Goal: Communication & Community: Answer question/provide support

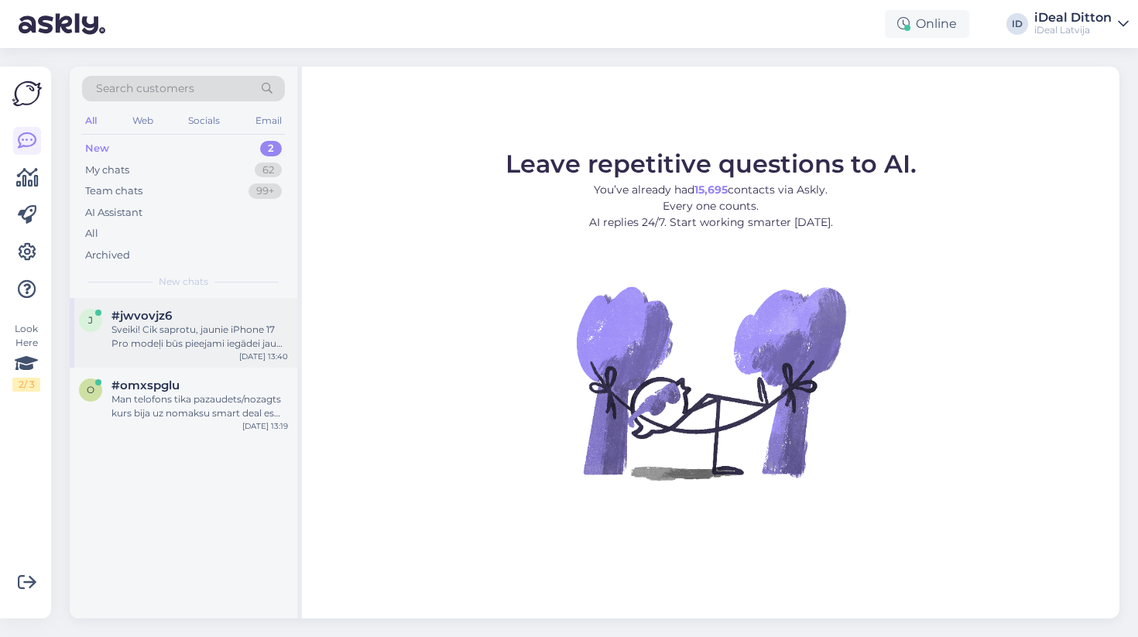
click at [185, 334] on div "Sveiki! Cik saprotu, jaunie iPhone 17 Pro modeļi būs pieejami iegādei jau [DATE…" at bounding box center [199, 337] width 176 height 28
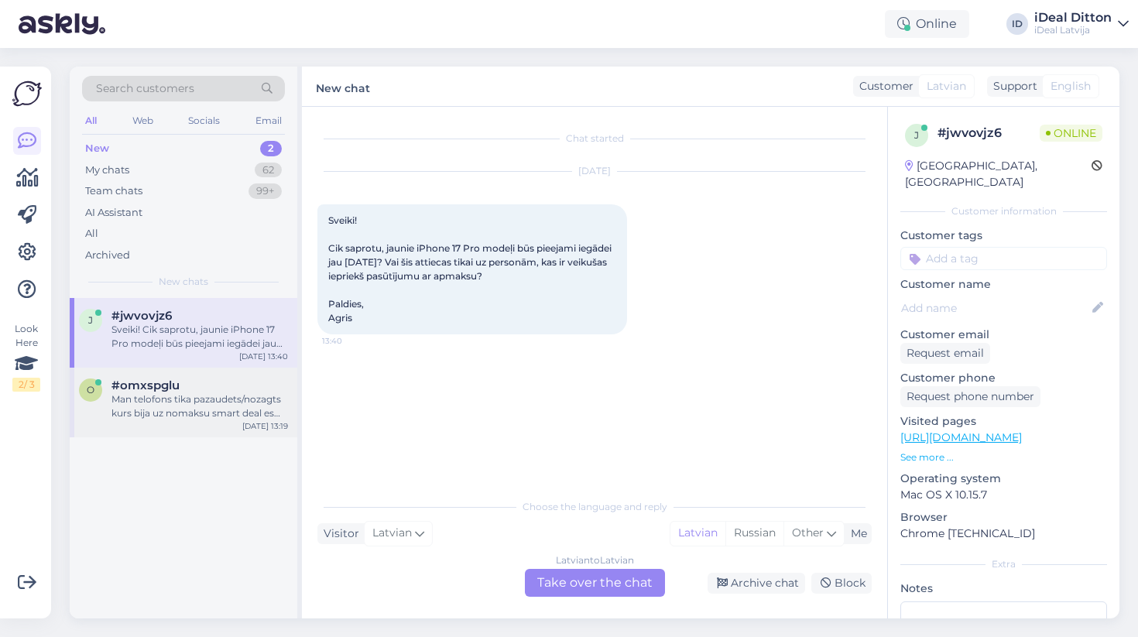
click at [177, 395] on div "Man telofons tika pazaudets/nozagts kurs bija uz nomaksu smart deal es gribetu …" at bounding box center [199, 406] width 176 height 28
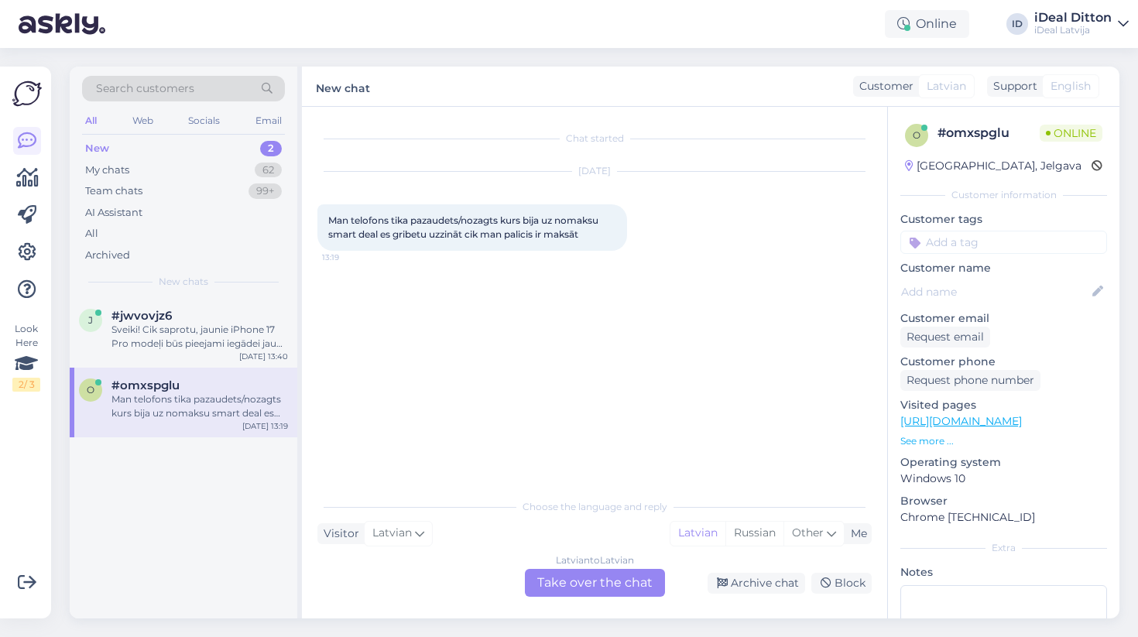
click at [565, 583] on div "Latvian to Latvian Take over the chat" at bounding box center [595, 583] width 140 height 28
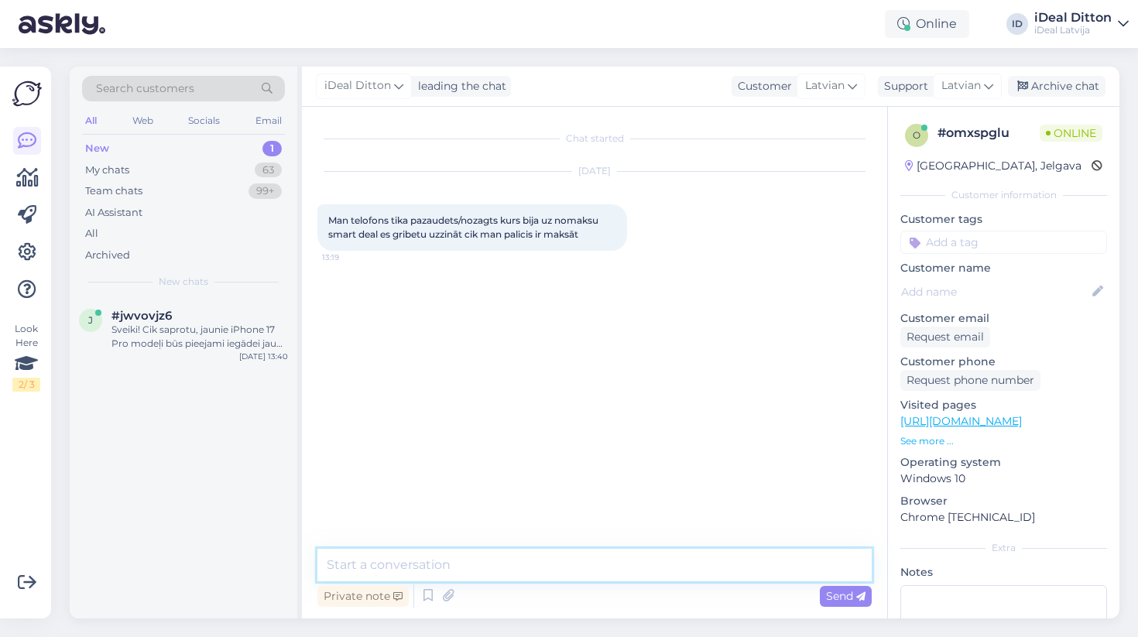
click at [478, 577] on textarea at bounding box center [594, 565] width 554 height 33
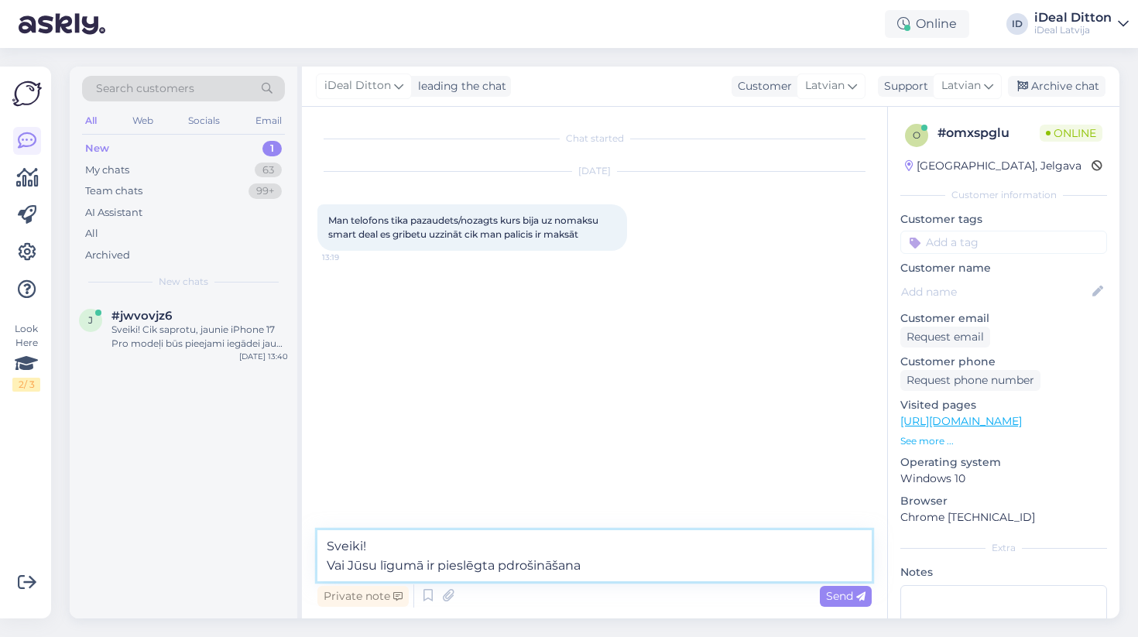
type textarea "Sveiki! Vai Jūsu līgumā ir pieslēgta pdrošināšana?"
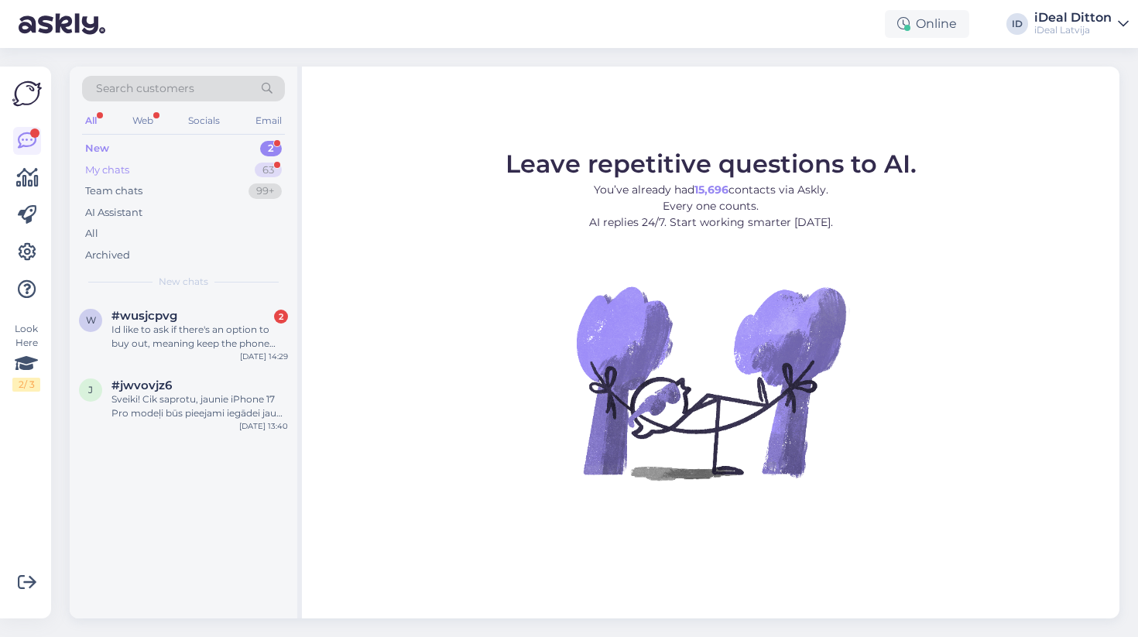
click at [261, 166] on div "63" at bounding box center [268, 170] width 27 height 15
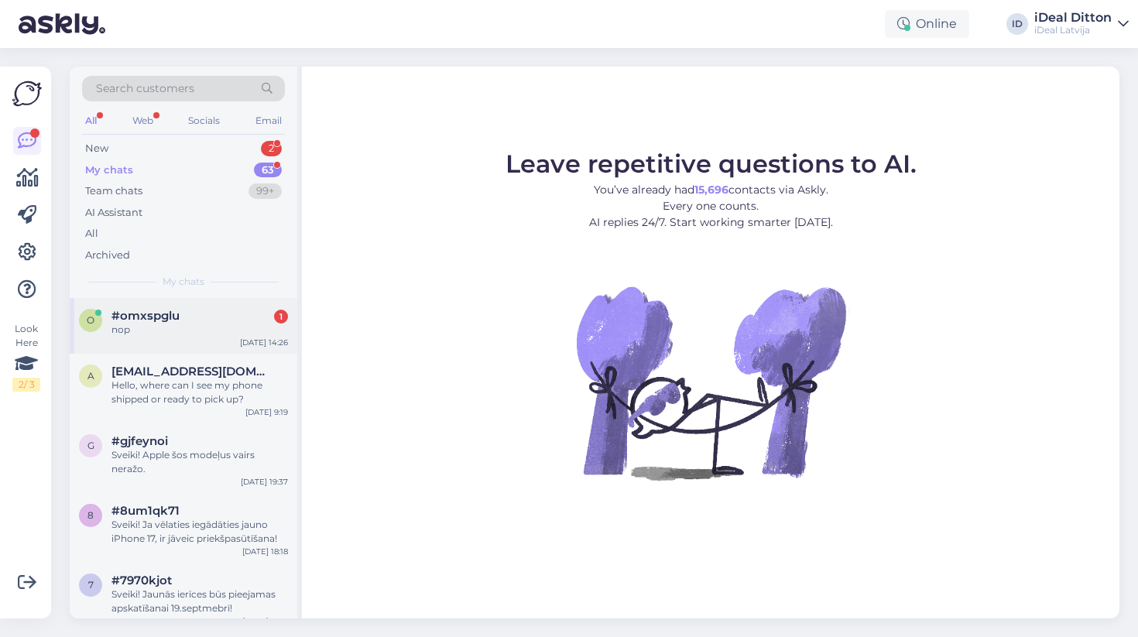
click at [184, 345] on div "o #omxspglu 1 nop [DATE] 14:26" at bounding box center [184, 326] width 228 height 56
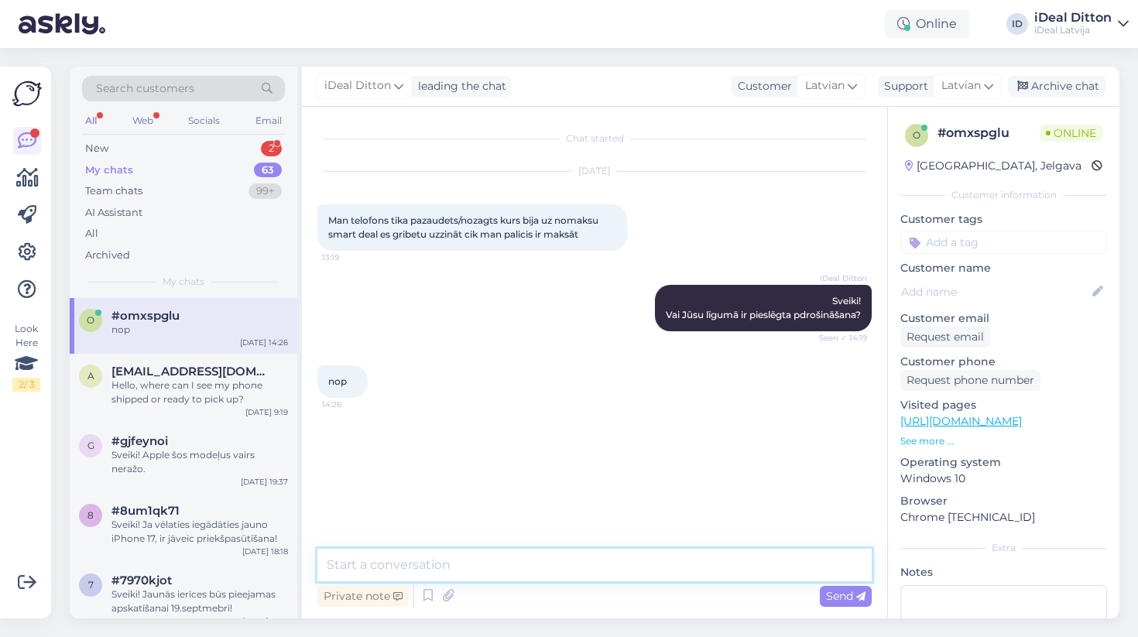
click at [491, 559] on textarea at bounding box center [594, 565] width 554 height 33
type textarea "Šajā gadījumā, lūgums, sazināties ar Inbank, lai precizētu tālakas darbības!"
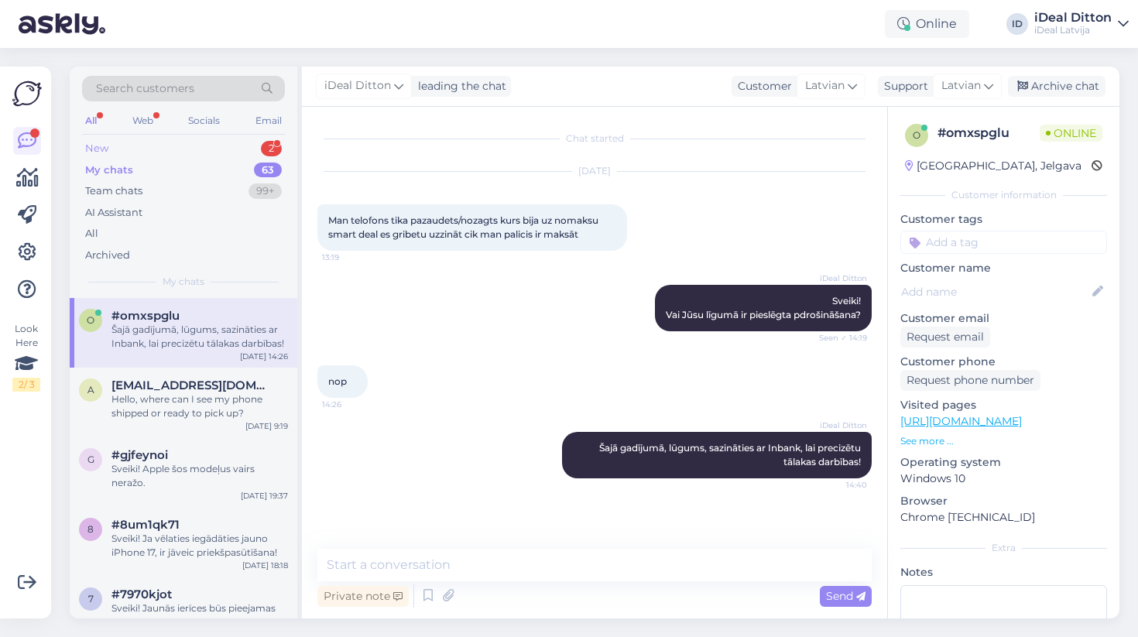
click at [254, 148] on div "New 2" at bounding box center [183, 149] width 203 height 22
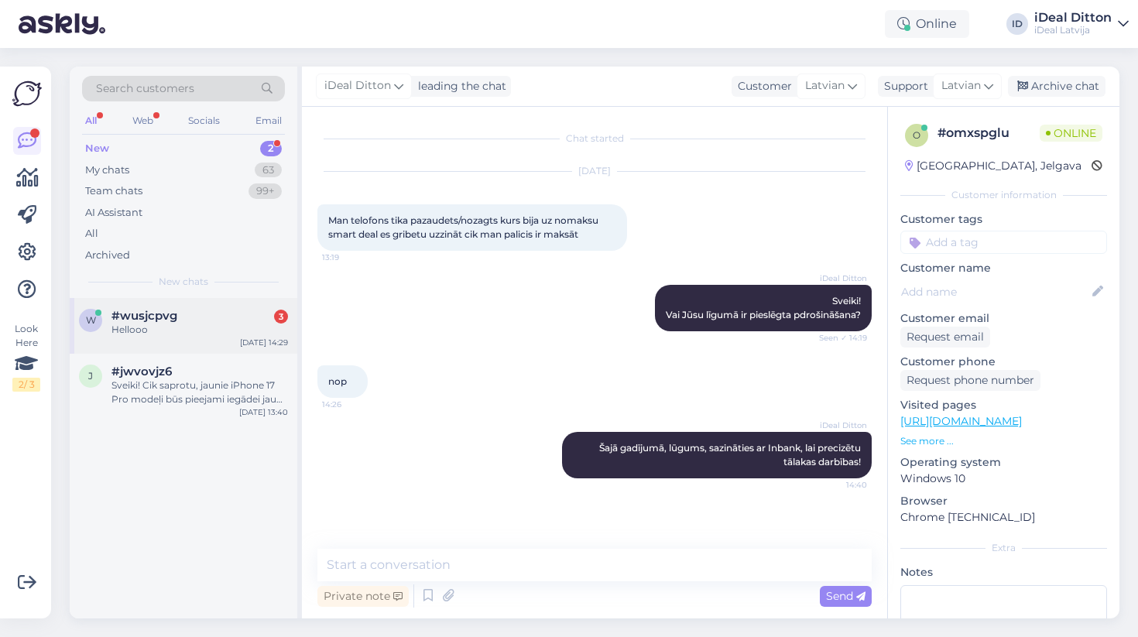
click at [192, 327] on div "Hellooo" at bounding box center [199, 330] width 176 height 14
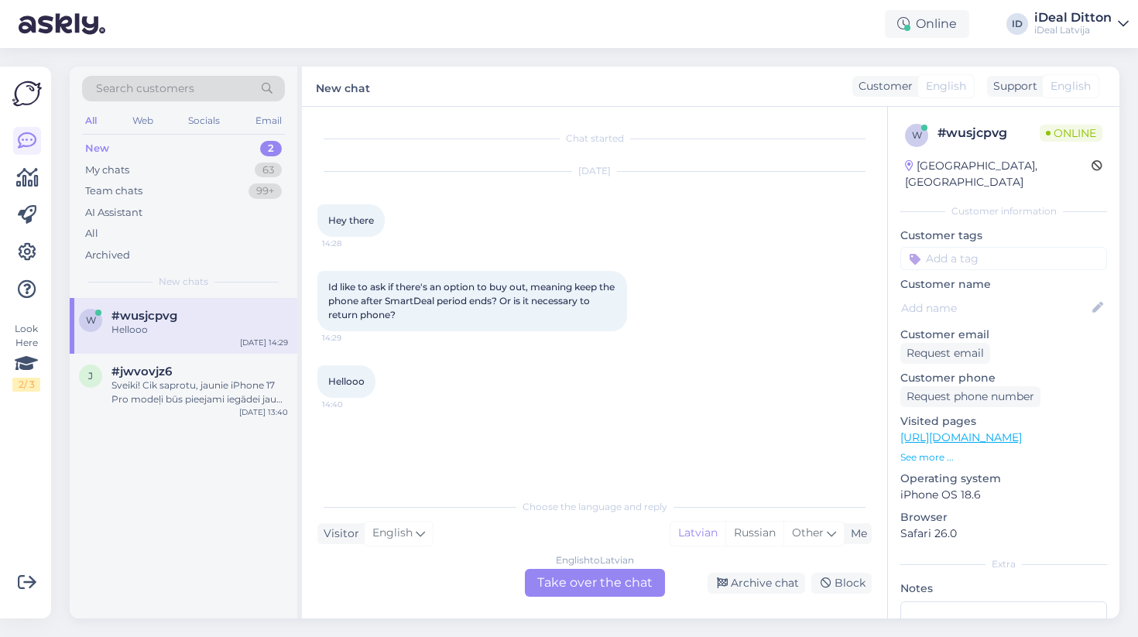
click at [594, 584] on div "English to Latvian Take over the chat" at bounding box center [595, 583] width 140 height 28
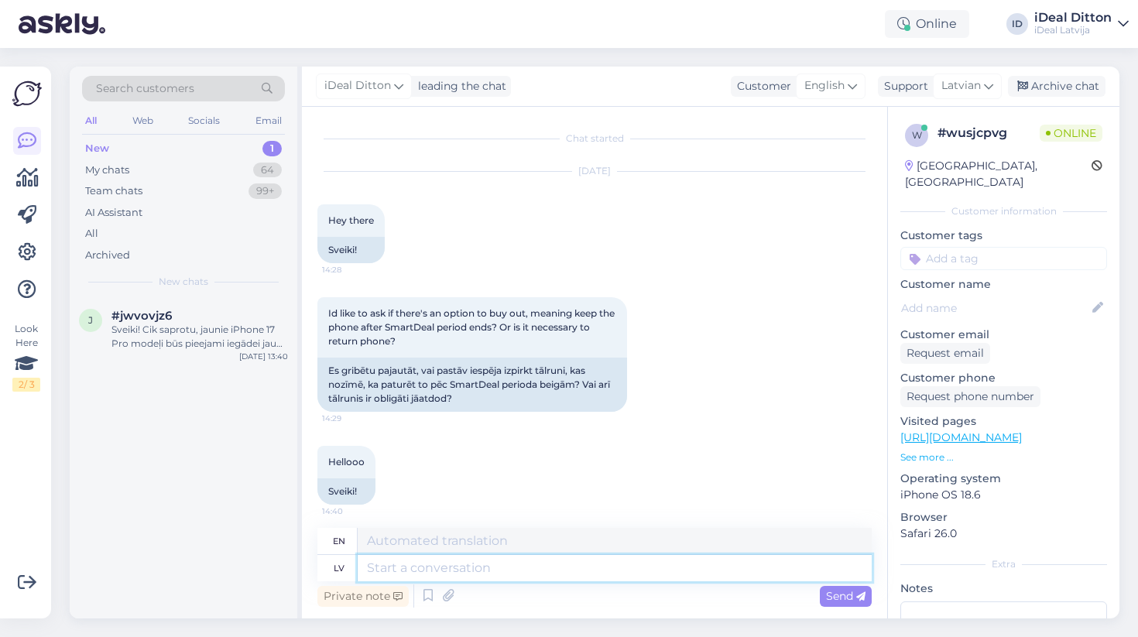
click at [442, 568] on textarea at bounding box center [615, 568] width 514 height 26
type textarea "Sveiki!"
type textarea "Hello!"
type textarea "Sveiki! SmartDeal"
type textarea "Hello! SmartDeal"
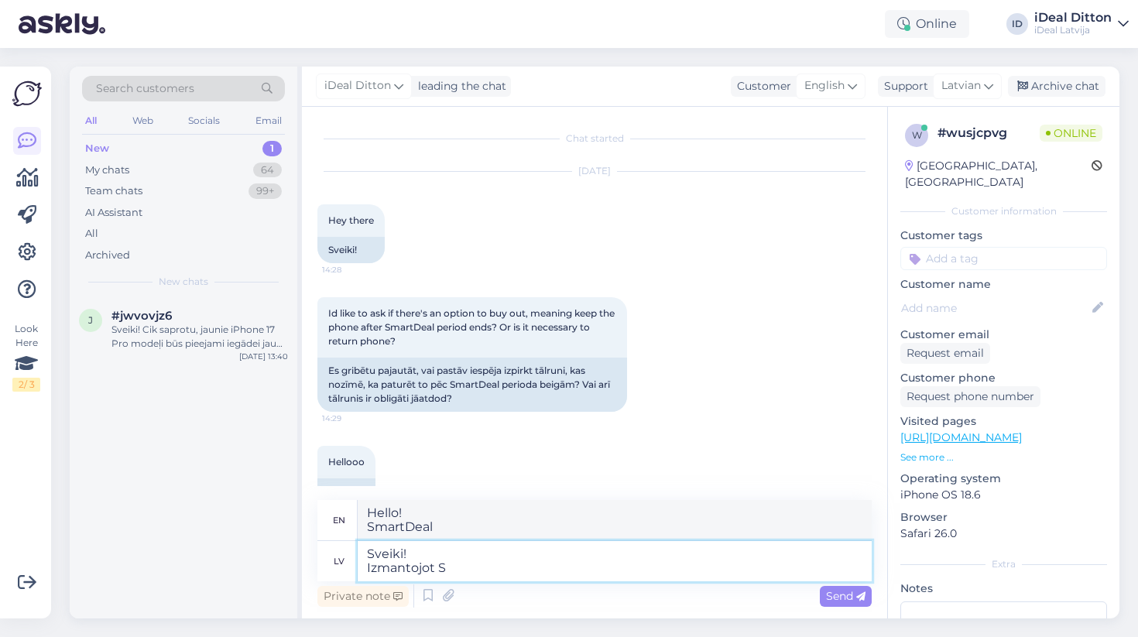
type textarea "Sveiki! Izmantojot Sm"
type textarea "Hello! Using"
type textarea "Sveiki! Izmantojot SmartDeal ie"
type textarea "Hello! Using SmartDeal"
type textarea "Sveiki! Izmantojot SmartDeal ierīci"
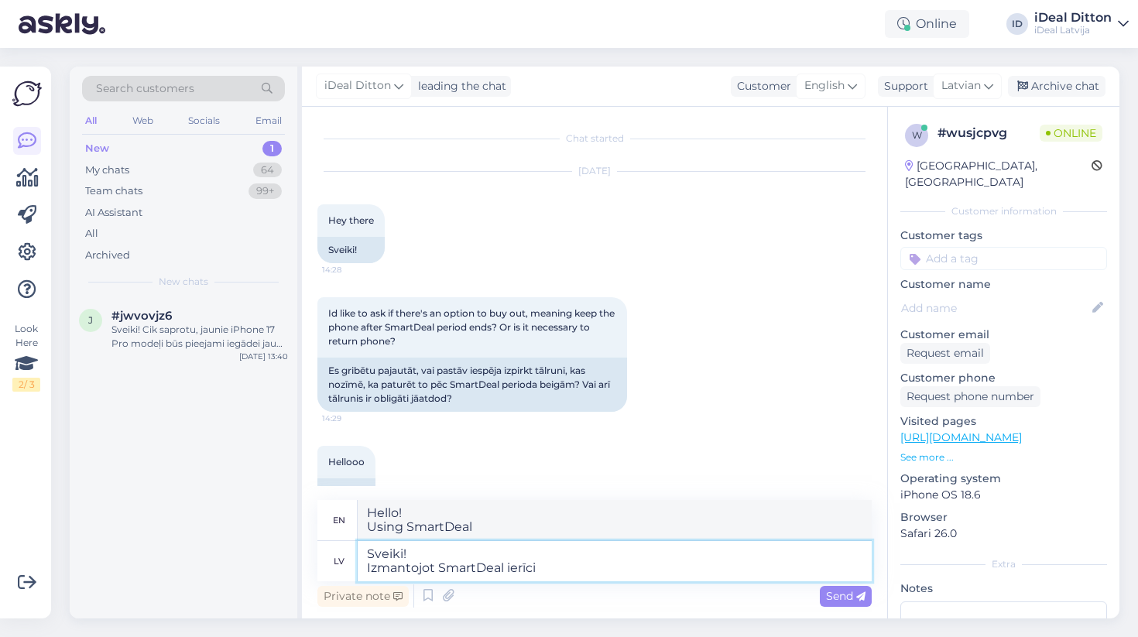
type textarea "Hello! Using a SmartDeal device"
type textarea "Sveiki! Izmantojot SmartDeal ierīci NAV"
type textarea "Hello! Using SmartDeal device NOT"
type textarea "Sveiki! Izmantojot SmartDeal ierīci NAV iespējams"
type textarea "Hello! Using the SmartDeal device is NOT possible"
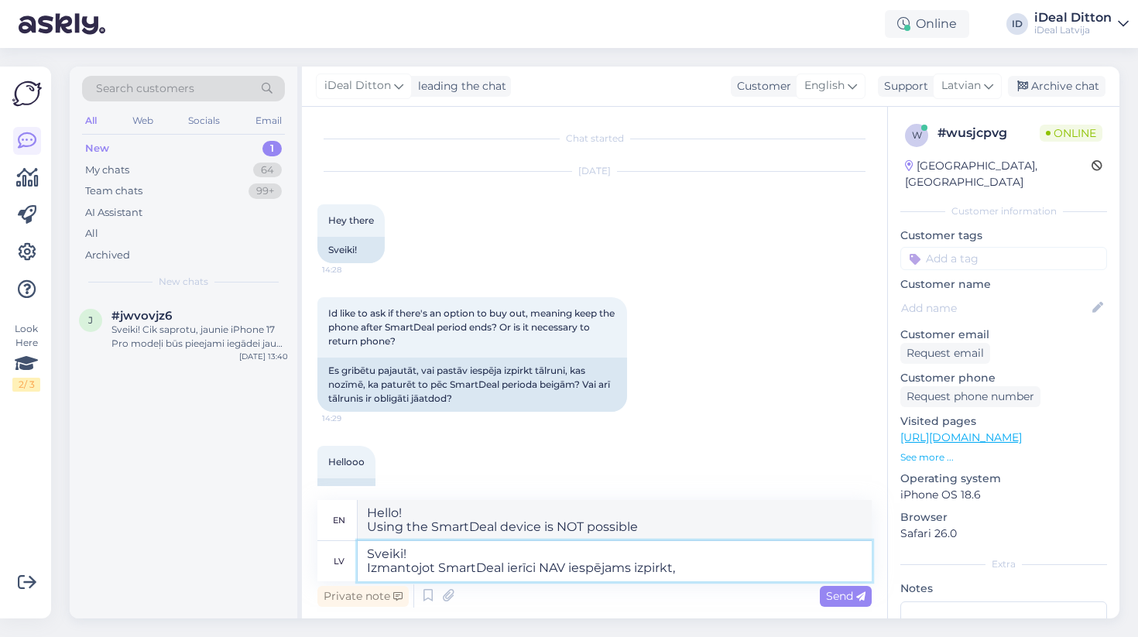
type textarea "Sveiki! Izmantojot SmartDeal ierīci NAV iespējams izpirkt,"
type textarea "Hello! It is NOT possible to redeem using the SmartDeal device,"
type textarea "Sveiki! Izmantojot SmartDeal ierīci NAV iespējams izpirkt. T"
type textarea "Hello! It is NOT possible to redeem using the SmartDeal device."
type textarea "Sveiki! Izmantojot SmartDeal ierīci NAV iespējams izpirkt. [GEOGRAPHIC_DATA]"
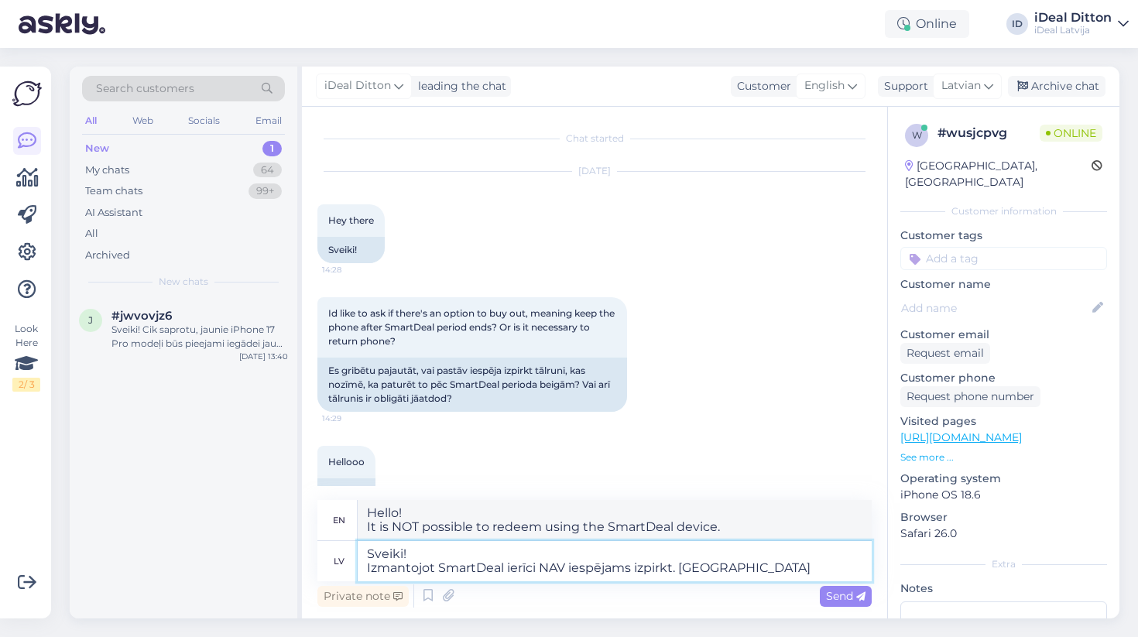
type textarea "Hello! It is NOT possible to redeem using the SmartDeal device. Therefore"
type textarea "Sveiki! Izmantojot SmartDeal ierīci NAV iespējams izpirkt. Tākā SmartDeal i"
type textarea "Hello! It is NOT possible to redeem using the SmartDeal device. Therefore, Smar…"
type textarea "Sveiki! Izmantojot SmartDeal ierīci NAV iespējams izpirkt. Tākā SmartDeal ir"
type textarea "Hello! It is NOT possible to redeem using the SmartDeal device. Therefore, Smar…"
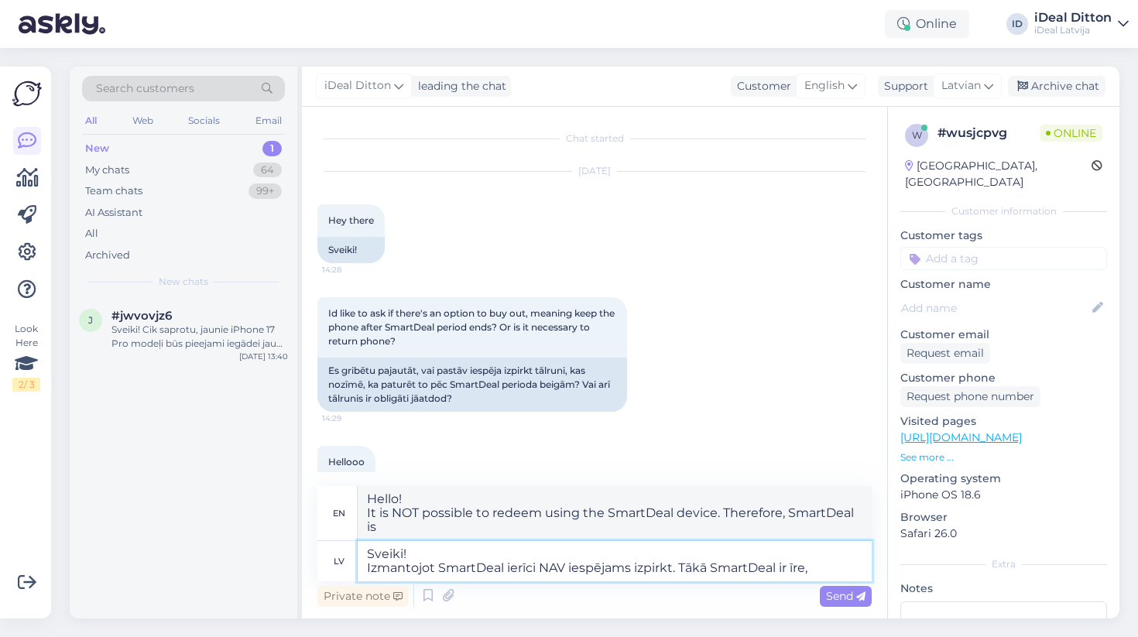
type textarea "Sveiki! Izmantojot SmartDeal ierīci NAV iespējams izpirkt. Tākā SmartDeal ir īr…"
type textarea "Hello! It is NOT possible to redeem using the SmartDeal device. Therefore, Smar…"
type textarea "Sveiki! Izmantojot SmartDeal ierīci NAV iespējams izpirkt. Tākā SmartDeal ir īr…"
type textarea "Hello! It is NOT possible to redeem using the SmartDeal device. Therefore, Smar…"
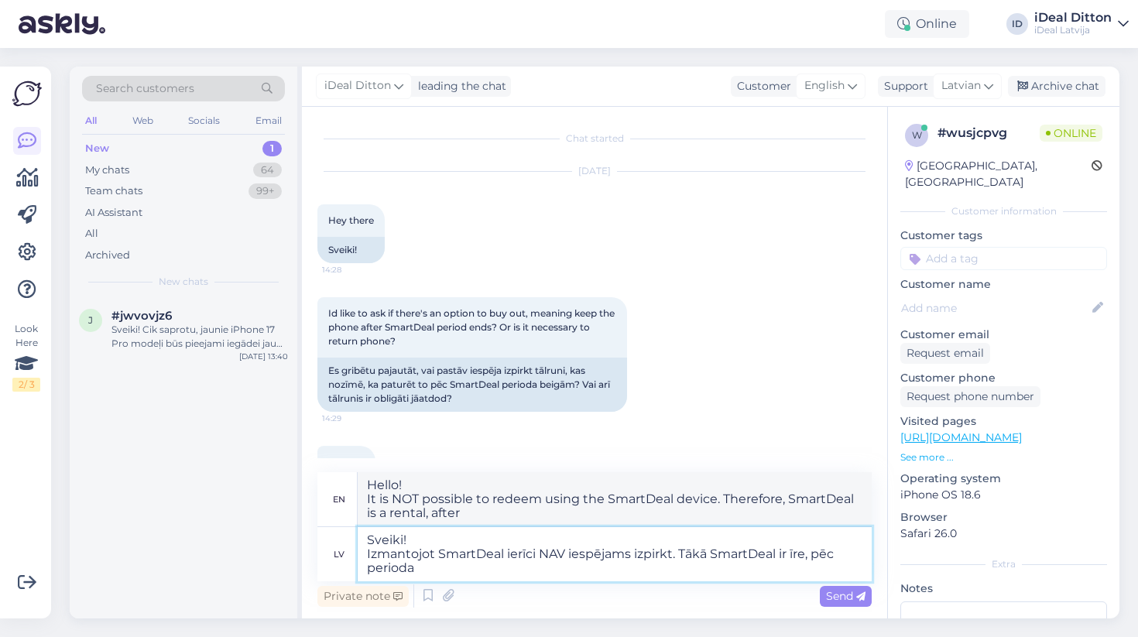
type textarea "Sveiki! Izmantojot SmartDeal ierīci NAV iespējams izpirkt. Tākā SmartDeal ir īr…"
type textarea "Hello! It is NOT possible to redeem using the SmartDeal device. Therefore, Smar…"
type textarea "Sveiki! Izmantojot SmartDeal ierīci NAV iespējams izpirkt. Tākā SmartDeal ir īr…"
type textarea "Hello! It is NOT possible to redeem using the SmartDeal device. Therefore, Smar…"
type textarea "Sveiki! Izmantojot SmartDeal ierīci NAV iespējams izpirkt. Tākā SmartDeal ir īr…"
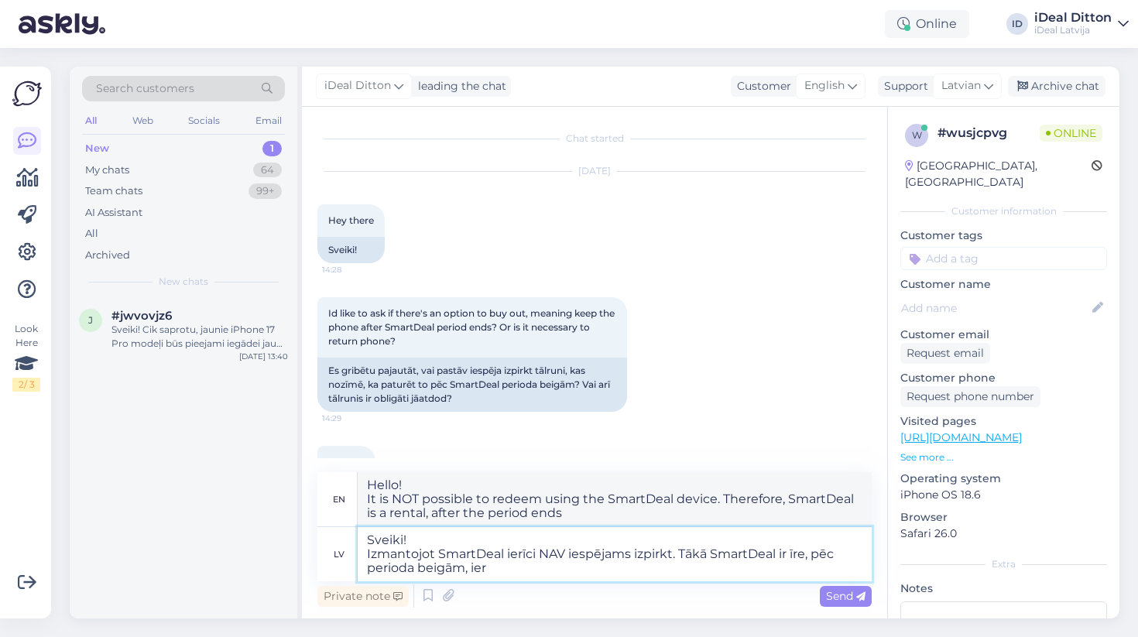
type textarea "Hello! It is NOT possible to redeem using a SmartDeal device. Therefore, a Smar…"
type textarea "Sveiki! Izmantojot SmartDeal ierīci NAV iespējams izpirkt. Tākā SmartDeal ir īr…"
type textarea "Hello! Using SmartDeal, it is NOT possible to redeem the device. Since SmartDea…"
type textarea "Sveiki! Izmantojot SmartDeal ierīci NAV iespējams izpirkt. Tākā SmartDeal ir īr…"
type textarea "Hello! Using SmartDeal, it is NOT possible to redeem the device. Since SmartDea…"
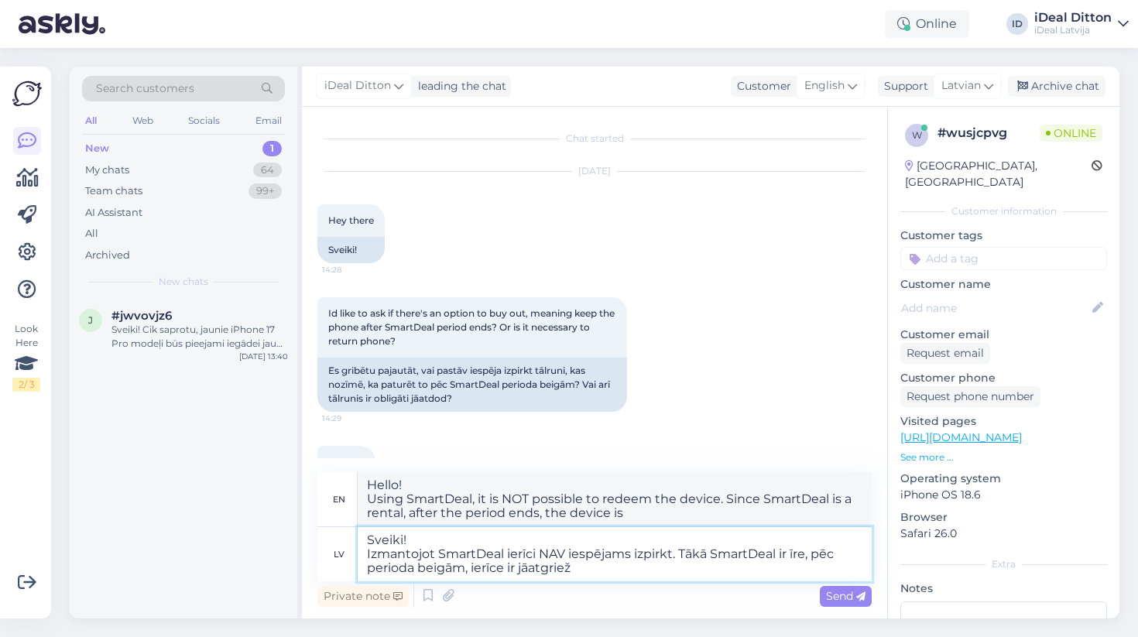
type textarea "Sveiki! Izmantojot SmartDeal ierīci NAV iespējams izpirkt. Tākā SmartDeal ir īr…"
type textarea "Hello! It is NOT possible to redeem a device using SmartDeal. Since SmartDeal i…"
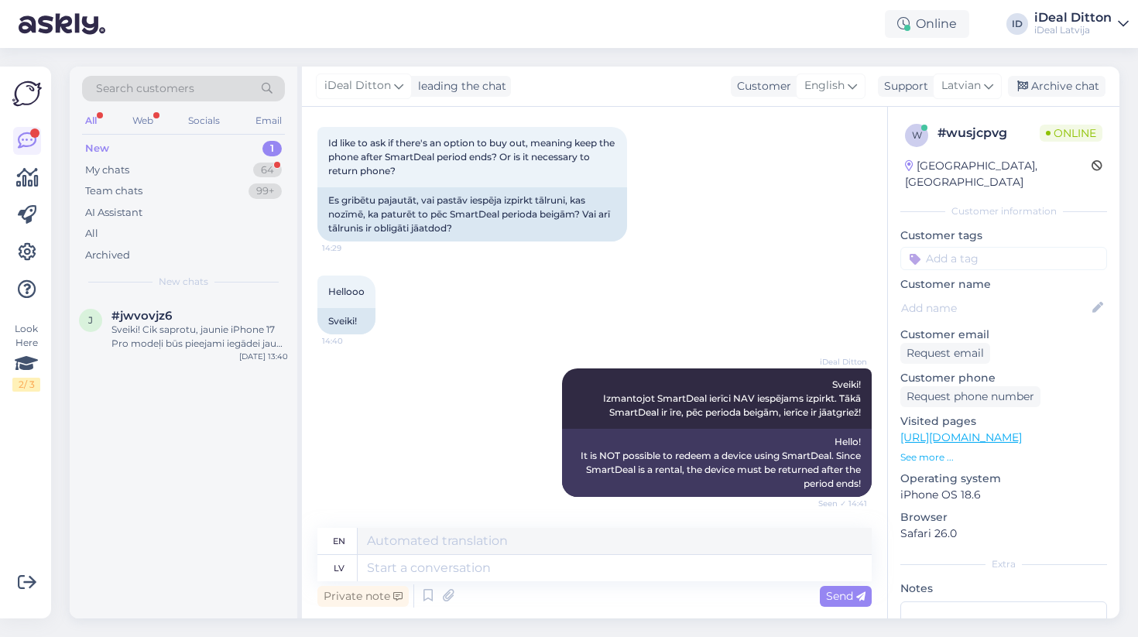
scroll to position [361, 0]
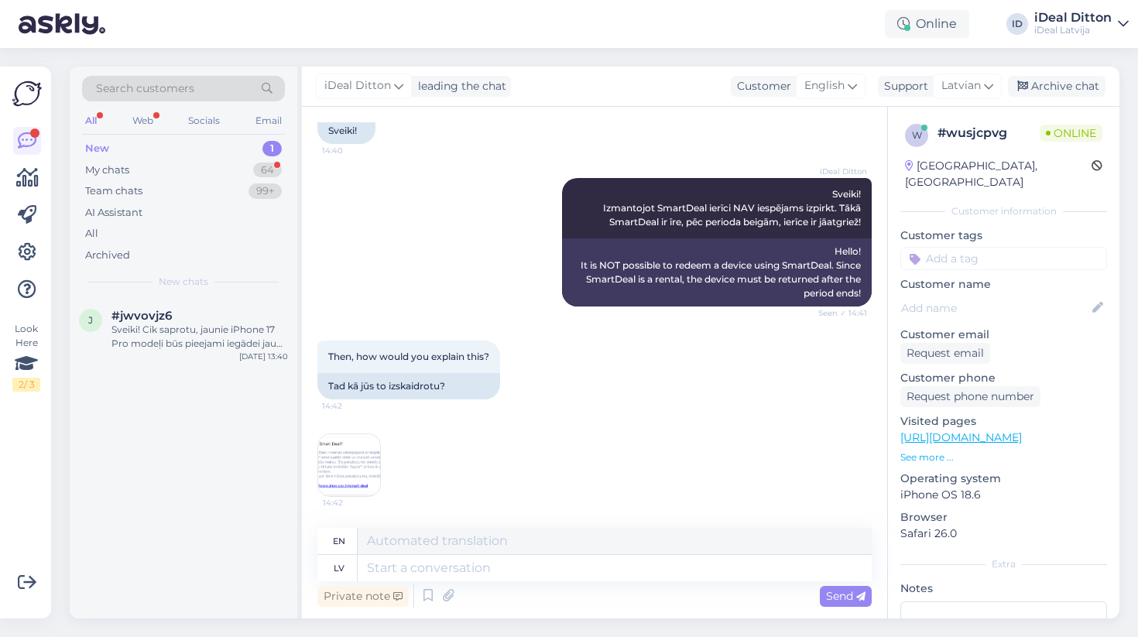
click at [366, 464] on img at bounding box center [349, 465] width 62 height 62
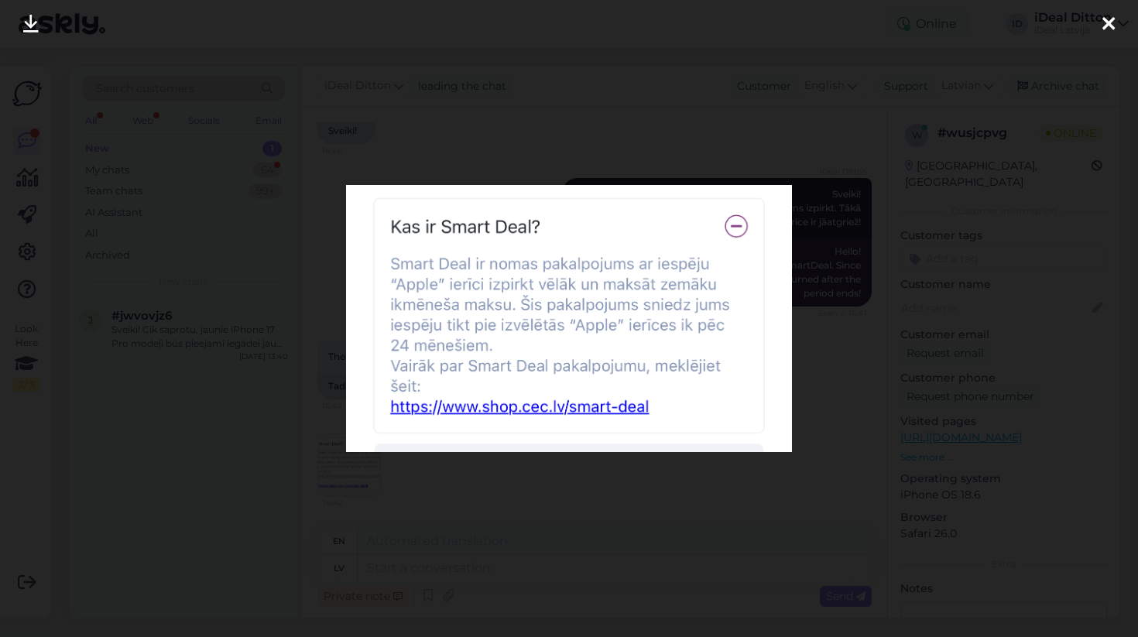
click at [597, 483] on div at bounding box center [569, 318] width 1138 height 637
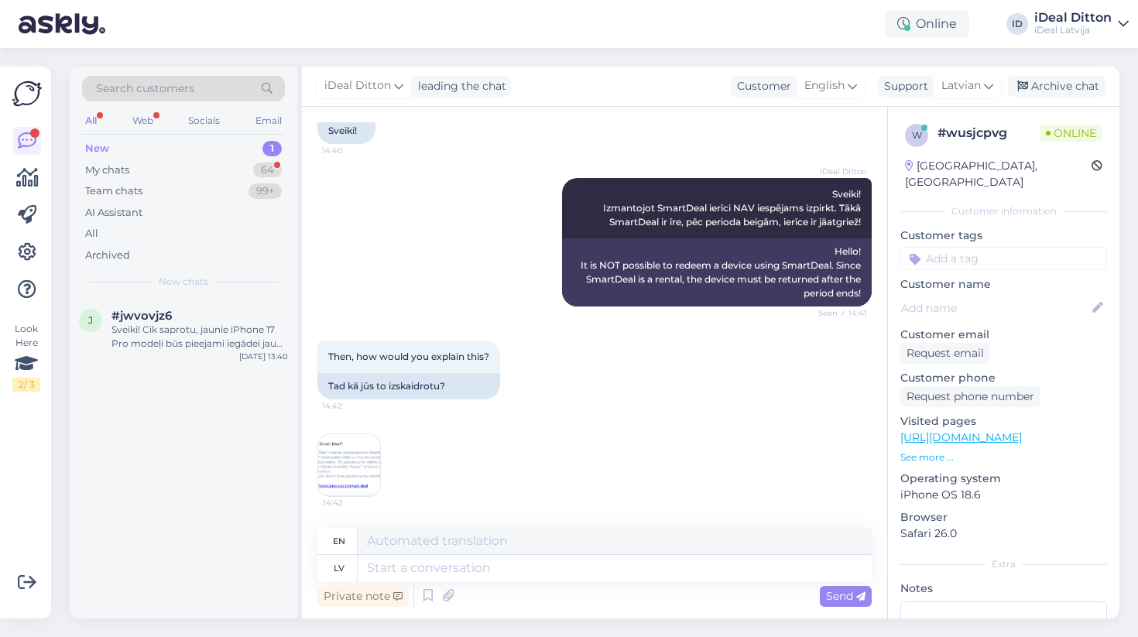
click at [350, 461] on img at bounding box center [349, 465] width 62 height 62
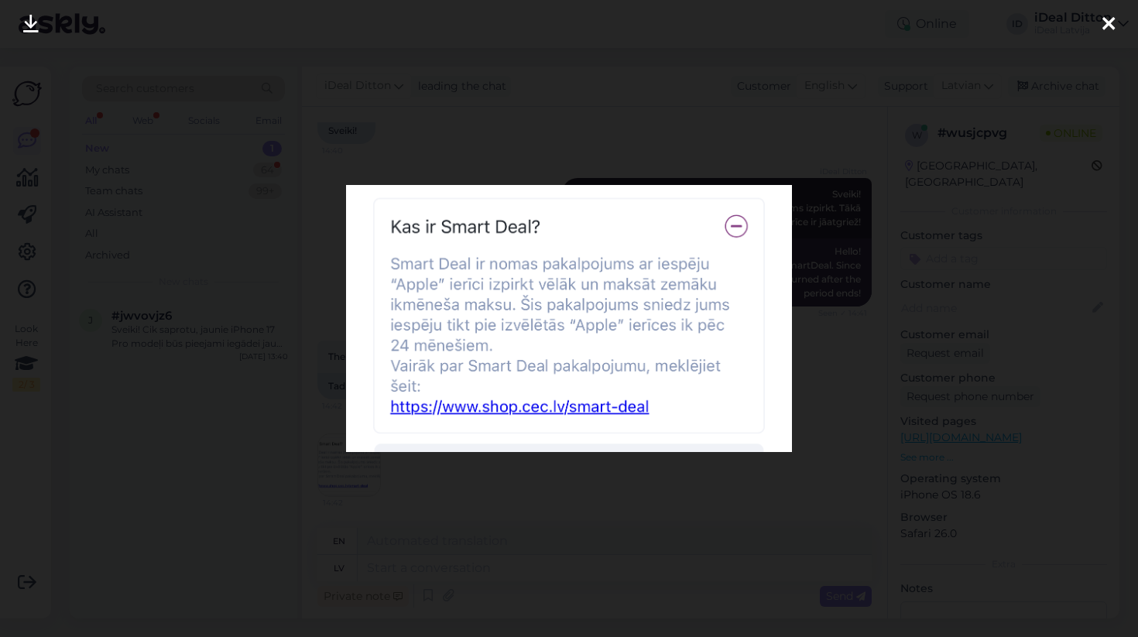
click at [604, 482] on div at bounding box center [569, 318] width 1138 height 637
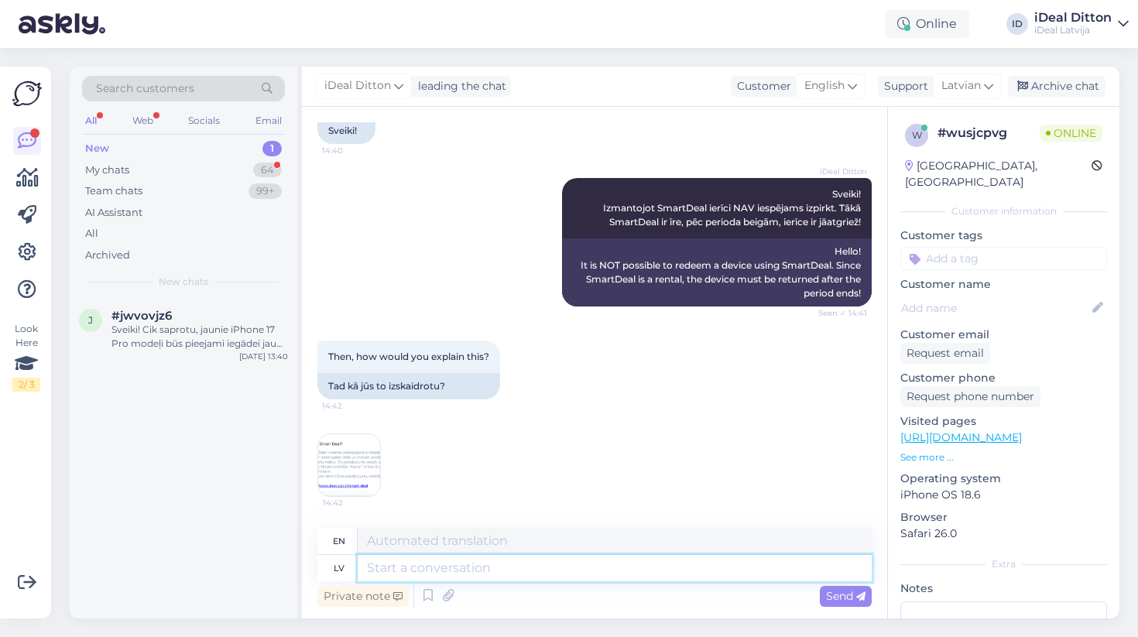
click at [545, 572] on textarea at bounding box center [615, 568] width 514 height 26
type textarea "[PERSON_NAME]"
type textarea "Šeit"
type textarea "Here"
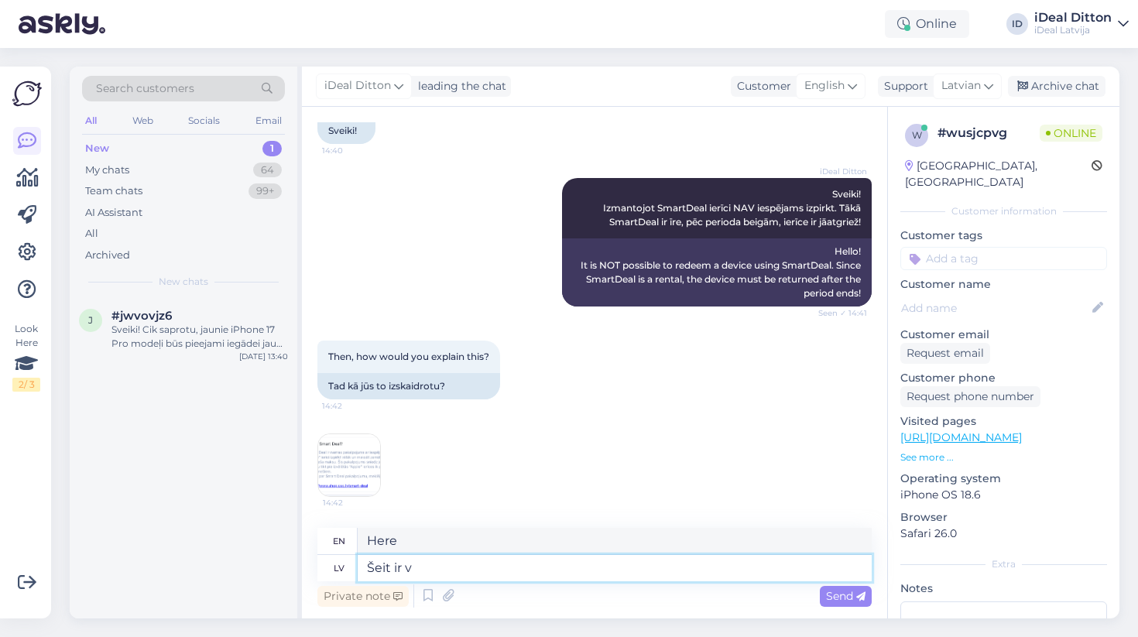
type textarea "Šeit ir vi"
type textarea "Here is"
type textarea "Šeit ir vidi"
type textarea "Here is the environment"
type textarea "Šeit ir vidi SmartDeal"
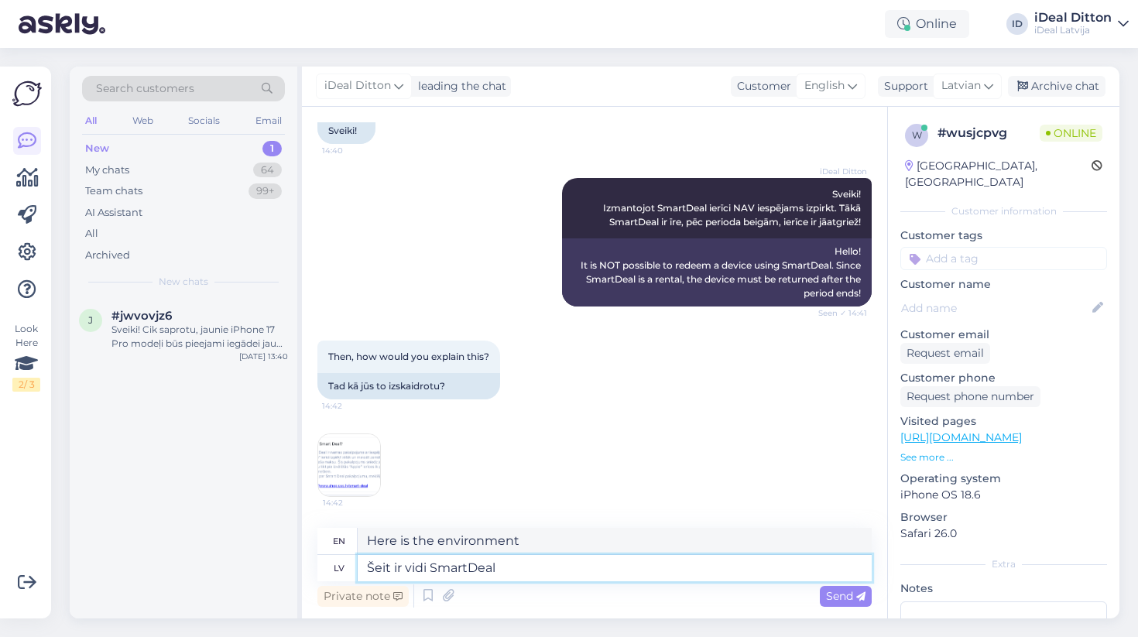
type textarea "Here is the environment SmartDeal"
type textarea "Šeit ir vidi SmartDeal noteikumi -"
paste textarea "[URL][DOMAIN_NAME]"
type textarea "Here are the terms and conditions of SmartDeal -"
type textarea "Šeit ir vidi SmartDeal noteikumi - [URL][DOMAIN_NAME]"
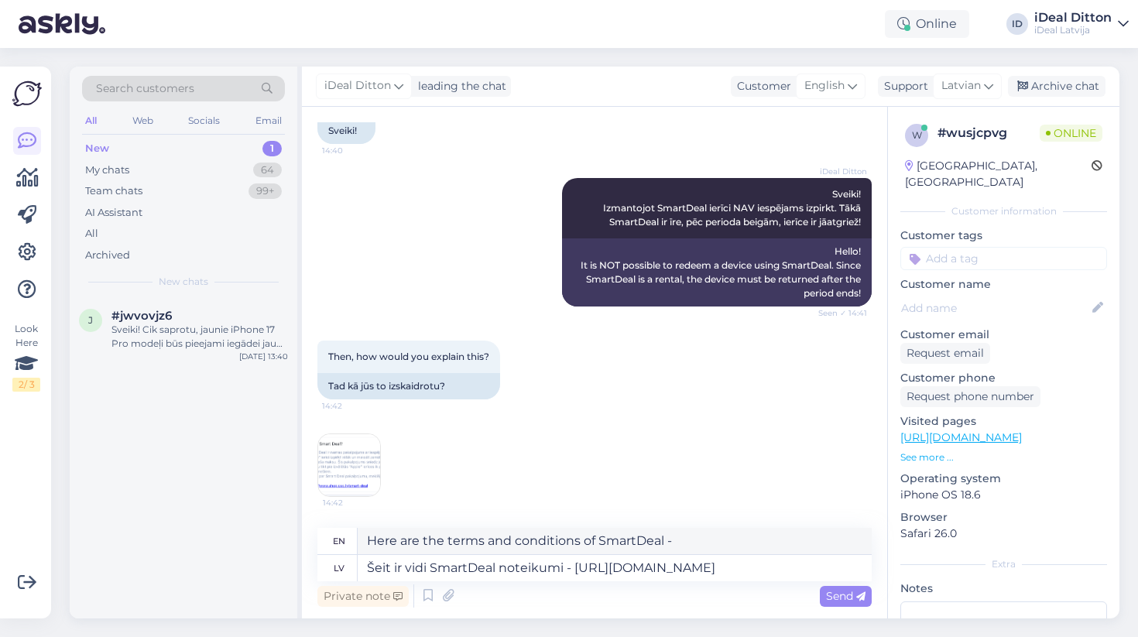
type textarea "Here are the terms and conditions of the SmartDeal environment - [URL][DOMAIN_N…"
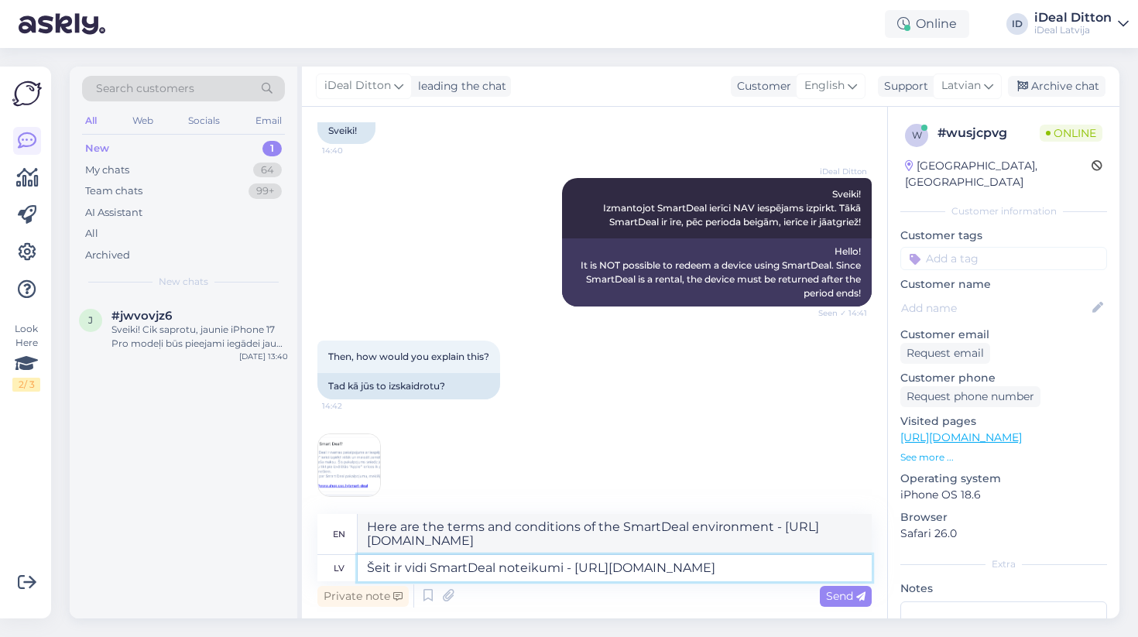
drag, startPoint x: 575, startPoint y: 567, endPoint x: 893, endPoint y: 567, distance: 318.1
click at [893, 567] on div "Chat started [DATE] Hey there 14:28 Sveiki! Id like to ask if there's an option…" at bounding box center [710, 363] width 817 height 512
paste textarea "media/wysiwyg/PDF/SD_Terms_of_use_lv.pdf"
type textarea "Šeit ir vidi SmartDeal noteikumi - [URL][DOMAIN_NAME]"
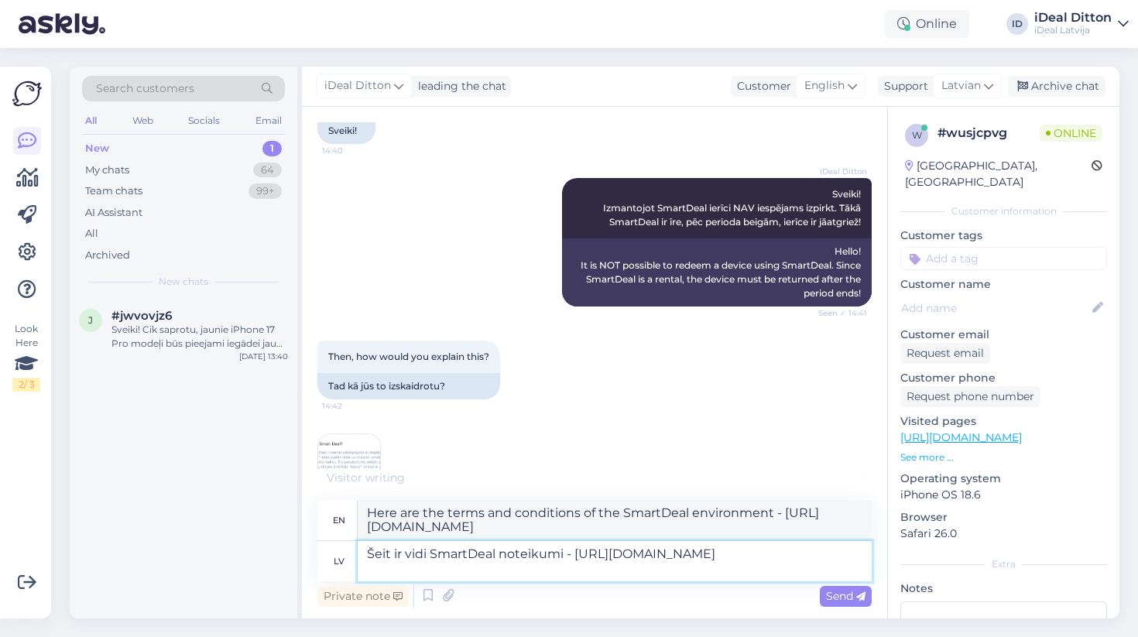
type textarea "Here are the terms and conditions for SmartDeal - [URL][DOMAIN_NAME]"
click at [424, 558] on textarea "Šeit ir vidi SmartDeal noteikumi - [URL][DOMAIN_NAME]" at bounding box center [615, 561] width 514 height 40
type textarea "Šeit ir visi SmartDeal noteikumi - [URL][DOMAIN_NAME]"
click at [825, 567] on textarea "Šeit ir visi SmartDeal noteikumi - [URL][DOMAIN_NAME]" at bounding box center [615, 561] width 514 height 40
type textarea "Here are all SmartDeal terms - [URL][DOMAIN_NAME]"
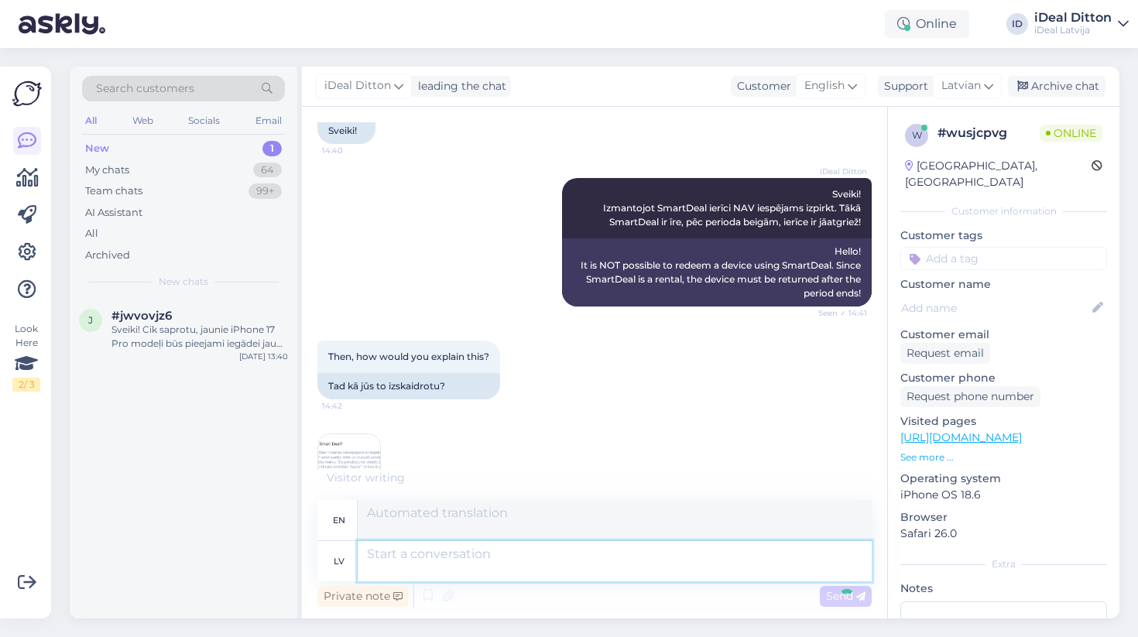
scroll to position [509, 0]
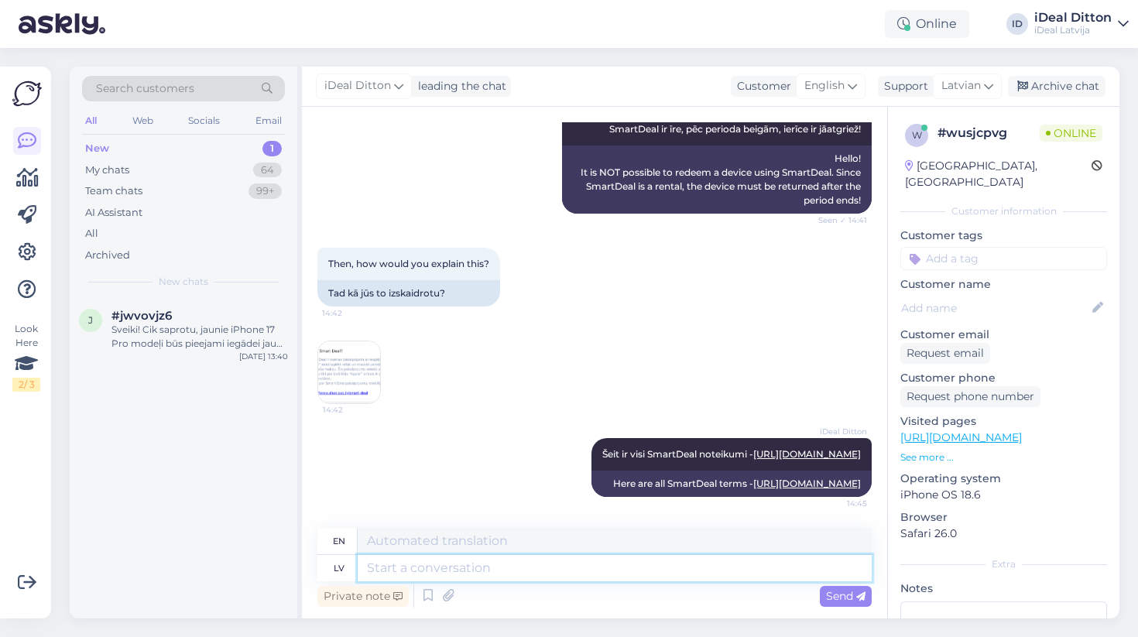
click at [658, 571] on textarea at bounding box center [615, 568] width 514 height 26
type textarea "Precizējiet,"
type textarea "Specify,"
type textarea "Precizējiet, kur"
type textarea "Specify where"
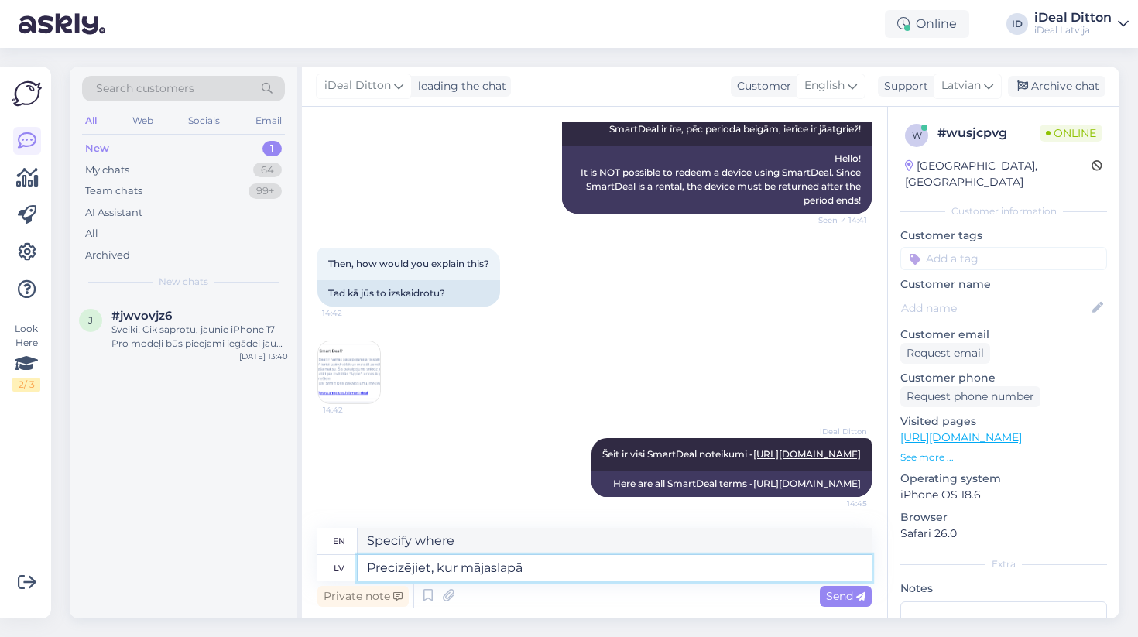
type textarea "Precizējiet, kur mājaslapā"
type textarea "Specify where on the website"
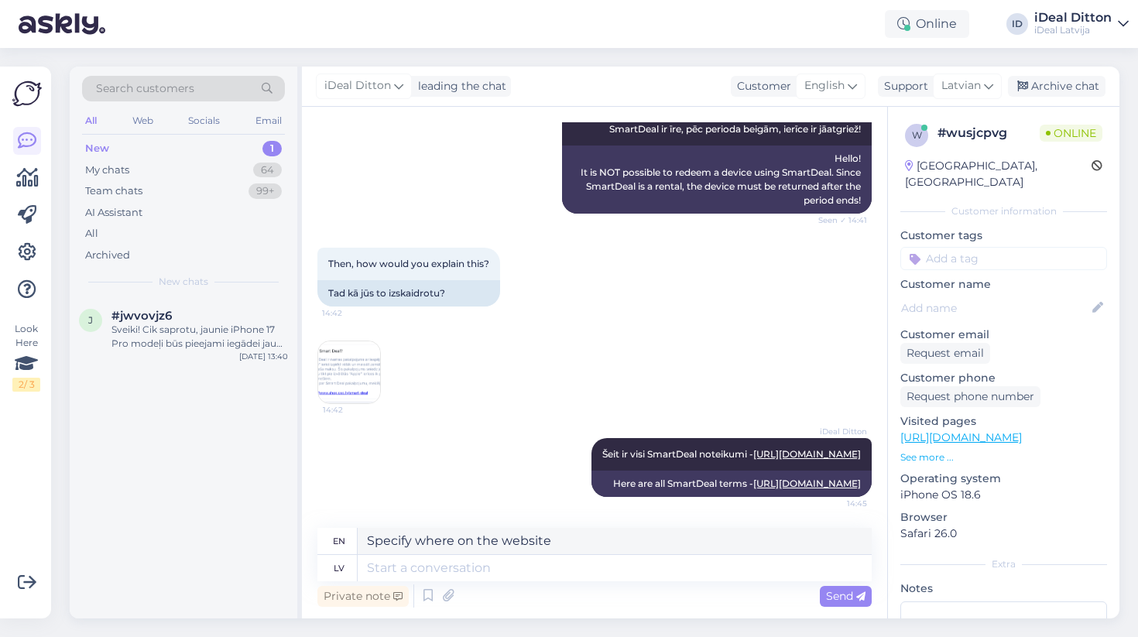
click at [436, 444] on div "iDeal Ditton Šeit ir visi SmartDeal noteikumi - [URL][DOMAIN_NAME] 14:45 Here a…" at bounding box center [594, 467] width 554 height 93
click at [346, 341] on img at bounding box center [349, 372] width 62 height 62
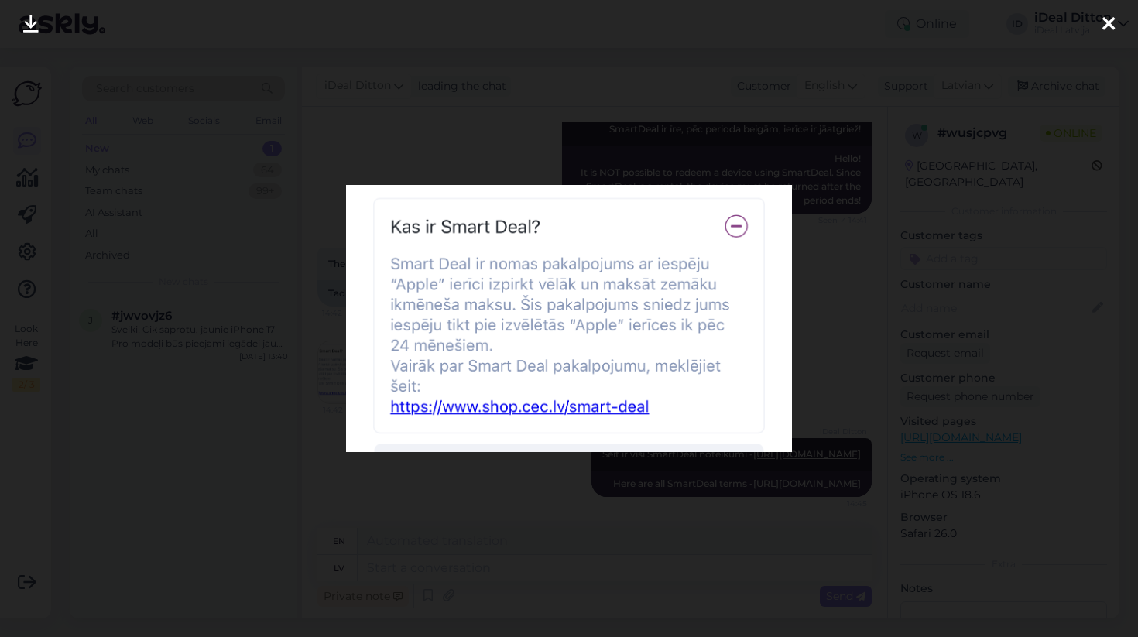
click at [844, 170] on div at bounding box center [569, 318] width 1138 height 637
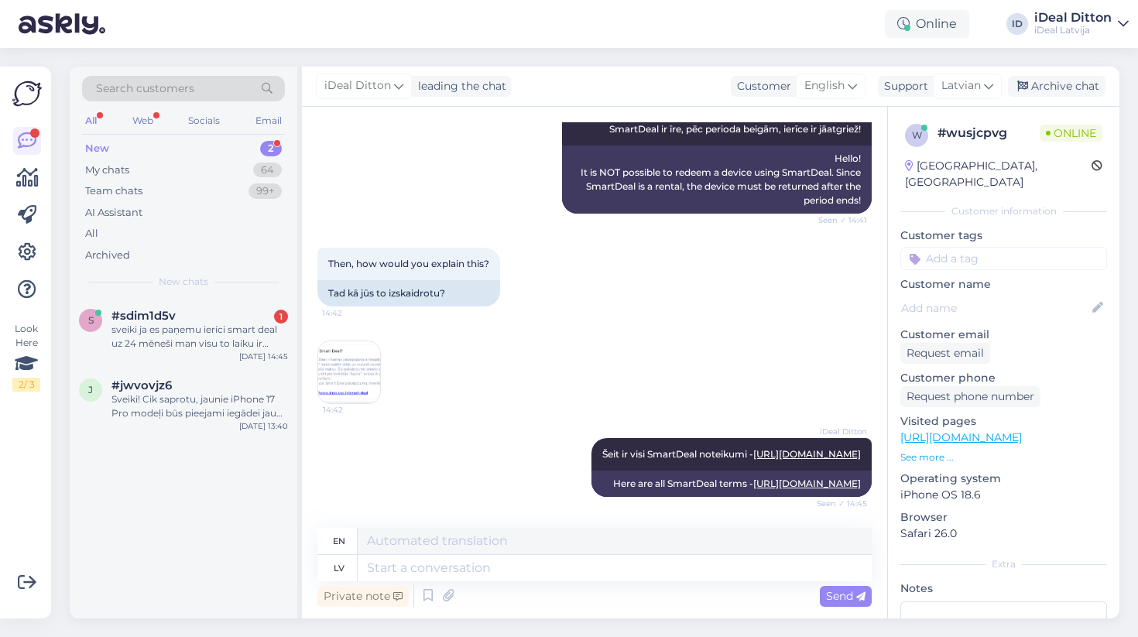
click at [346, 341] on img at bounding box center [349, 372] width 62 height 62
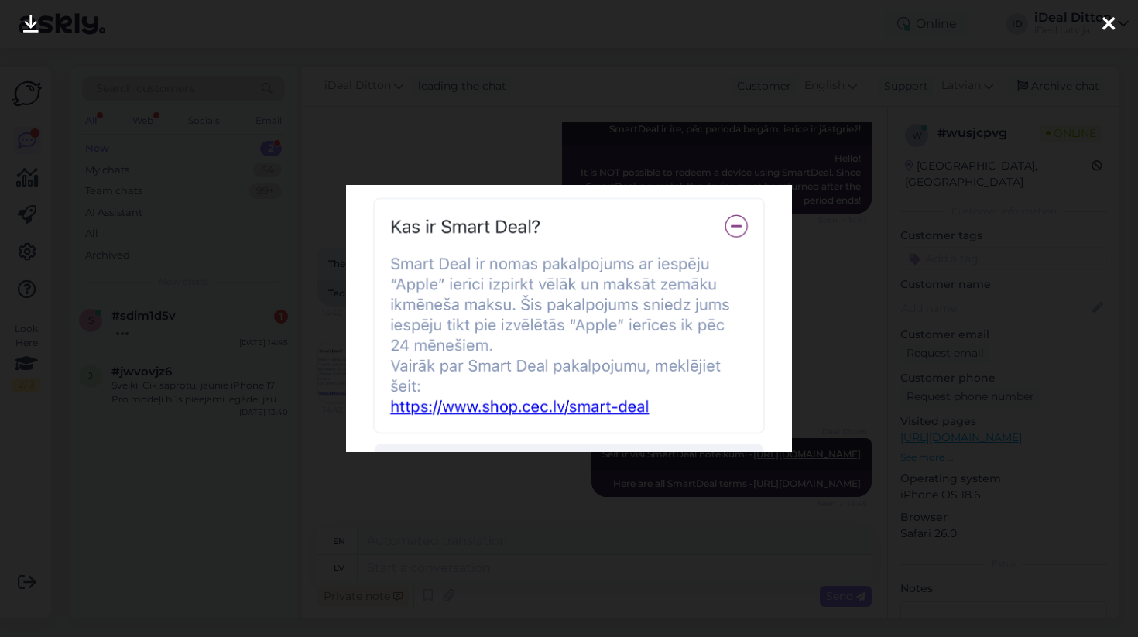
scroll to position [630, 0]
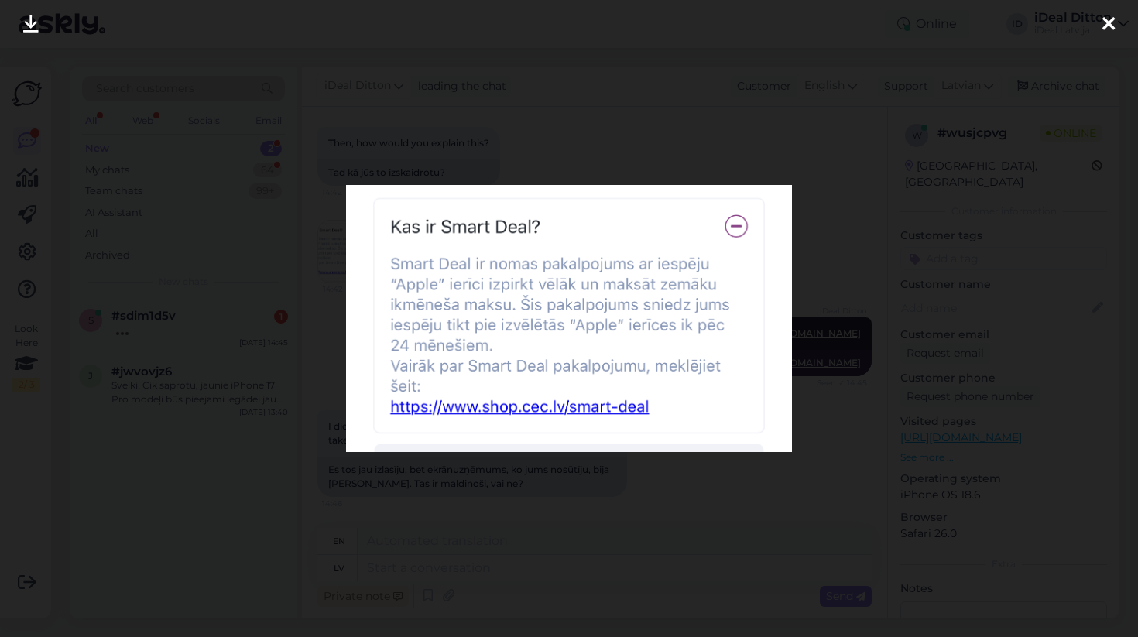
click at [826, 374] on div at bounding box center [569, 318] width 1138 height 637
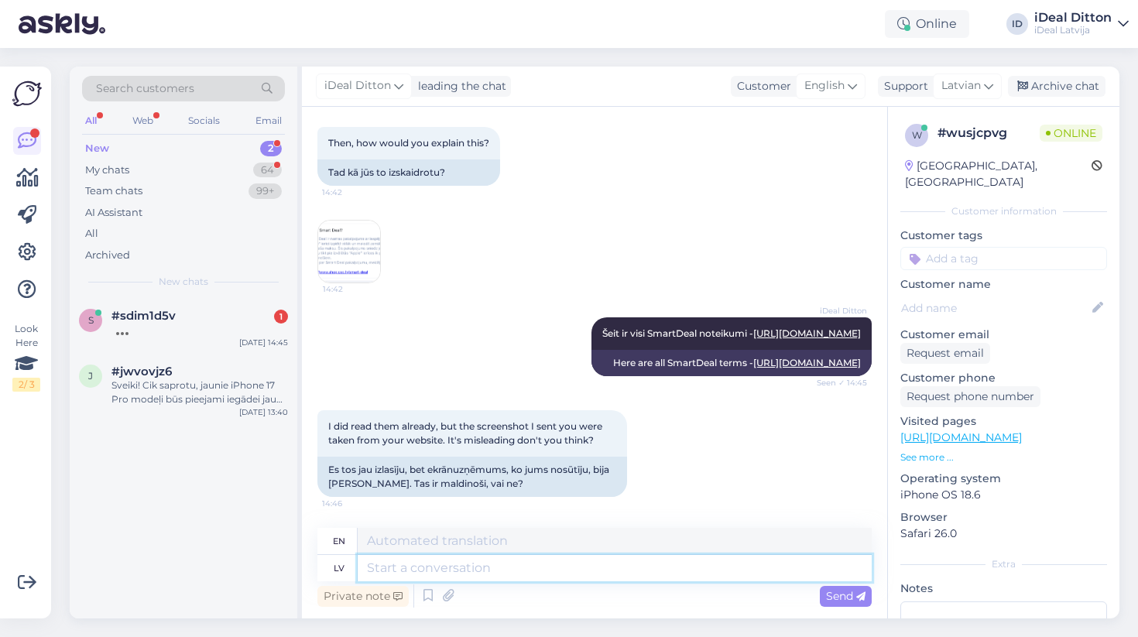
click at [563, 565] on textarea at bounding box center [615, 568] width 514 height 26
type textarea "Vai va"
type textarea "Or"
type textarea "Vai varētu pr"
type textarea "Could you"
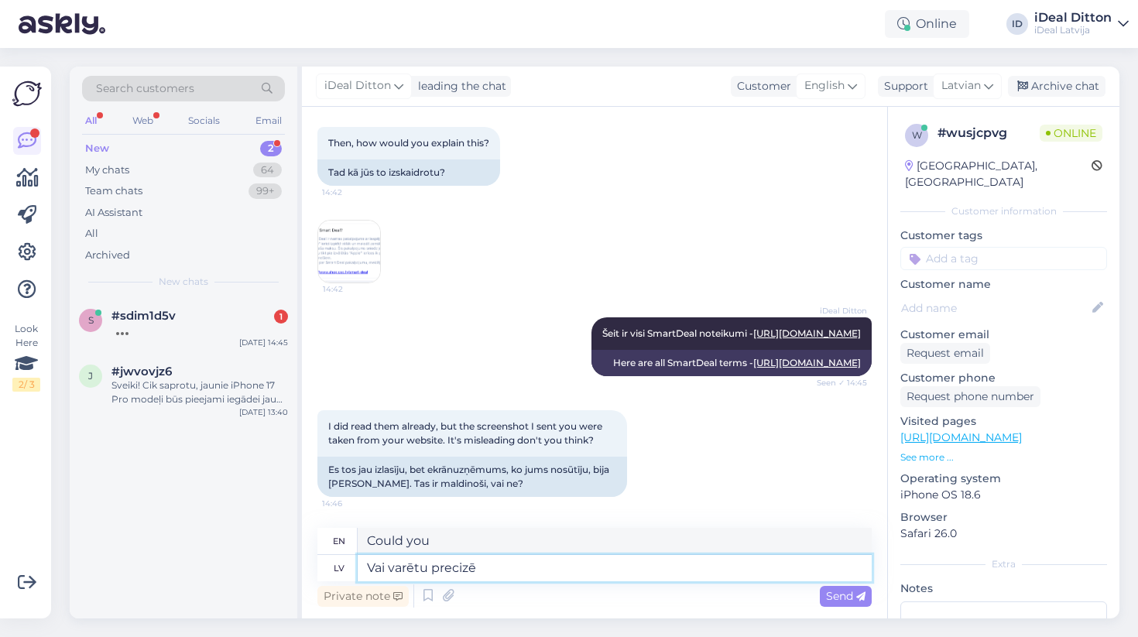
type textarea "Vai varētu precizēt"
type textarea "Could you clarify?"
type textarea "Vai varētu precizēt,"
type textarea "Could you clarify,"
type textarea "Vai varētu precizēt, kur"
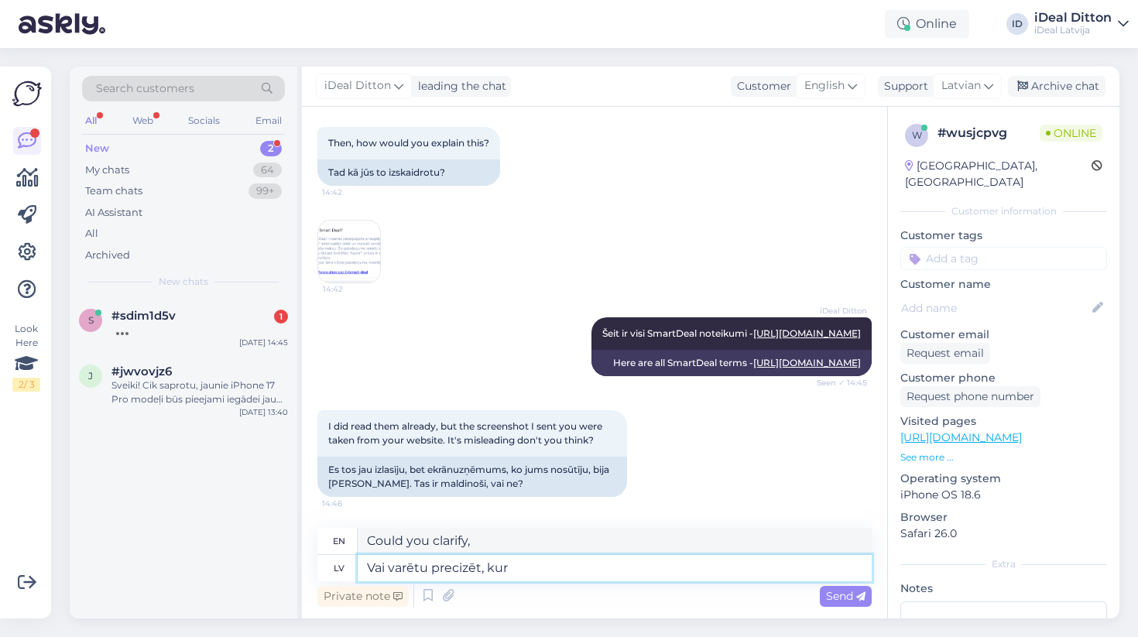
type textarea "Could you please specify where?"
type textarea "Vai varētu precizēt, kur Jūs a"
type textarea "Could you please clarify where you are?"
type textarea "Vai varētu precizēt, kur Jūs atradāt"
type textarea "Could you please clarify where you found it?"
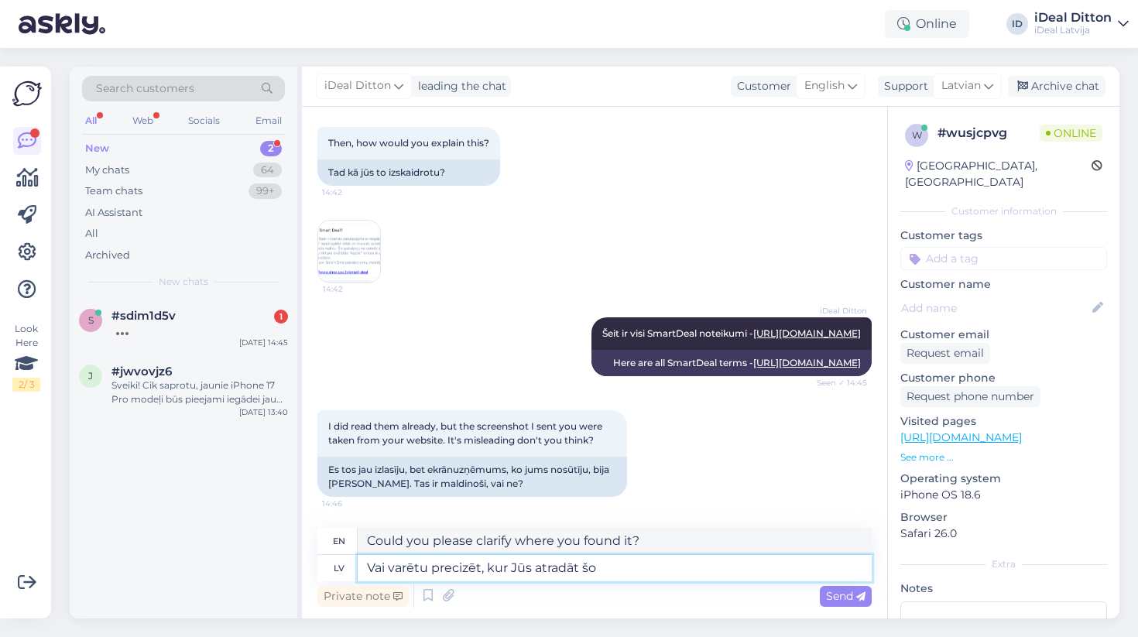
type textarea "Vai varētu precizēt, kur Jūs atradāt šo i"
type textarea "Could you please clarify where you found this?"
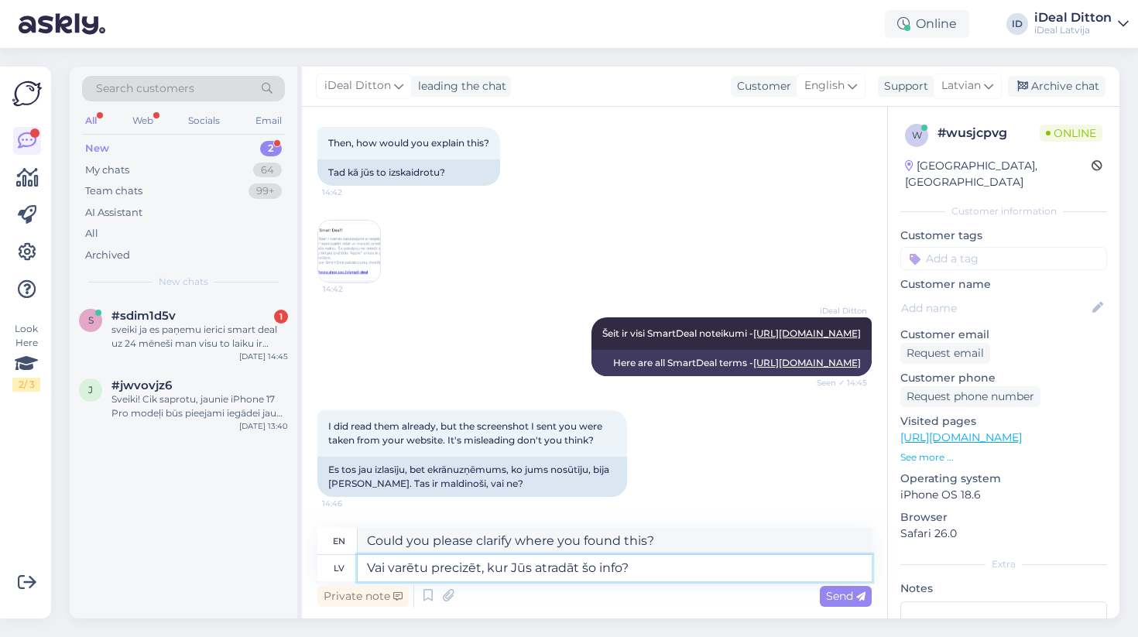
type textarea "Vai varētu precizēt, kur Jūs atradāt šo info"
type textarea "Could you clarify where you found this info?"
type textarea "Vai varētu precizēt, kur Jūs atradāt šo info npo m"
type textarea "Could you please clarify where you found this info npo?"
type textarea "Vai varētu precizēt, kur Jūs atradāt šo info npo mūsu"
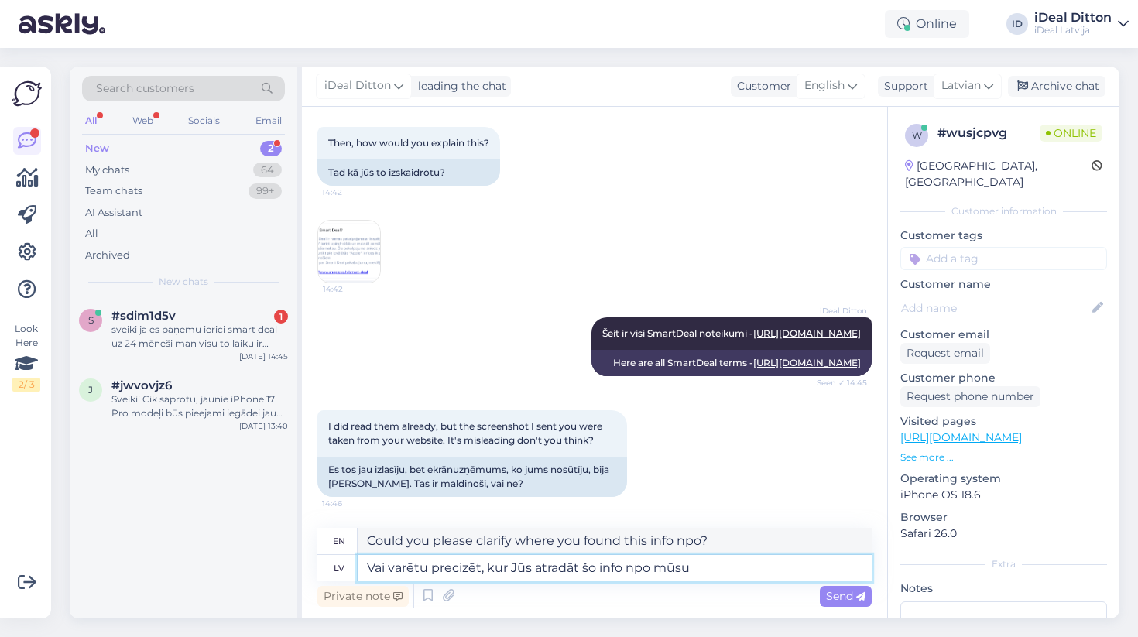
type textarea "Could you please clarify where you found this info about us?"
click at [647, 567] on textarea "Vai varētu precizēt, kur Jūs atradāt šo info npo mūsu" at bounding box center [615, 568] width 514 height 26
type textarea "Vai varētu precizēt, kur Jūs atradāt šo info no mūsu"
type textarea "Could you clarify where you found this info from us?"
click at [682, 570] on textarea "Vai varētu precizēt, kur Jūs atradāt šo info no mūsu" at bounding box center [615, 568] width 514 height 26
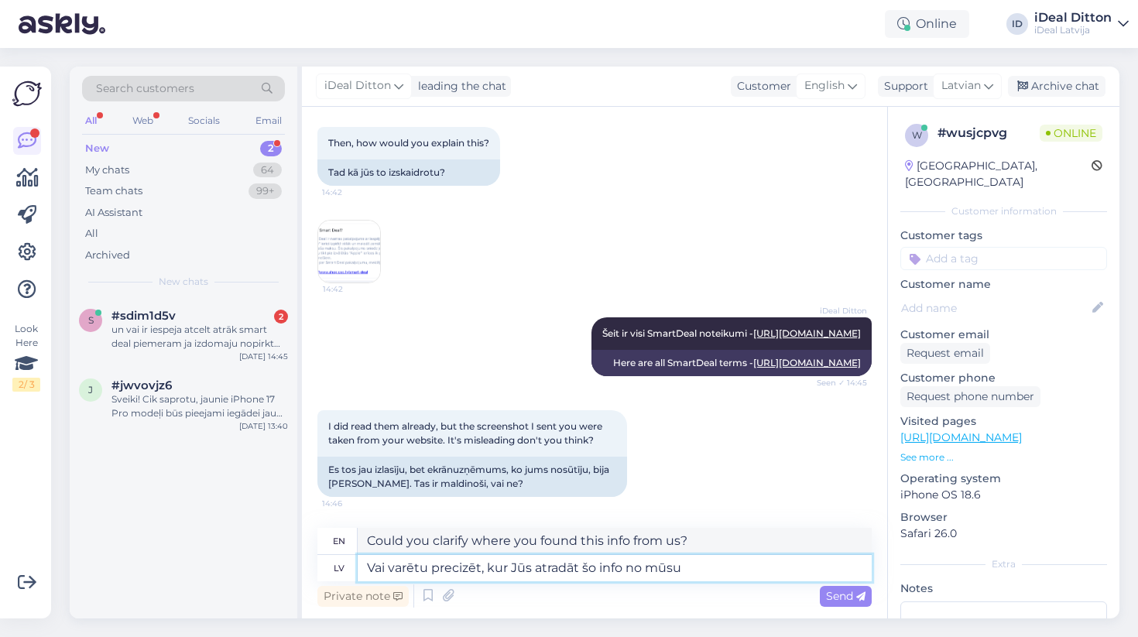
type textarea "Vai varētu precizēt, kur Jūs atradāt šo info no mūsu m"
type textarea "Could you clarify where you found this info from our website?"
type textarea "Vai varētu precizēt, kur Jūs atradāt šo info no mūsu maja"
type textarea "Could you clarify where you found this info from our house?"
type textarea "Vai varētu precizēt, kur Jūs atradāt šo info no mūsu majas"
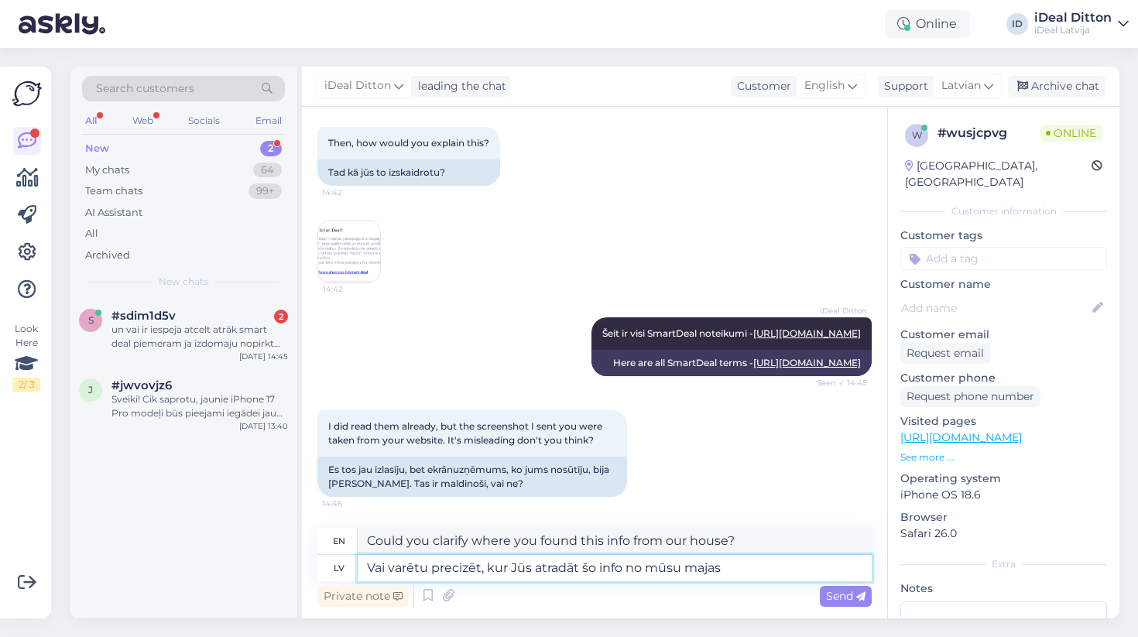
type textarea "Could you clarify where you found this information from our house?"
type textarea "Vai varētu precizēt, kur Jūs atradāt šo info no mūsu majasla"
type textarea "Could you clarify where you found this information from our house?"
type textarea "Vai varētu precizēt, kur Jūs atradāt šo info no mūsu majaslap"
type textarea "Could you please clarify where you found this info from our website?"
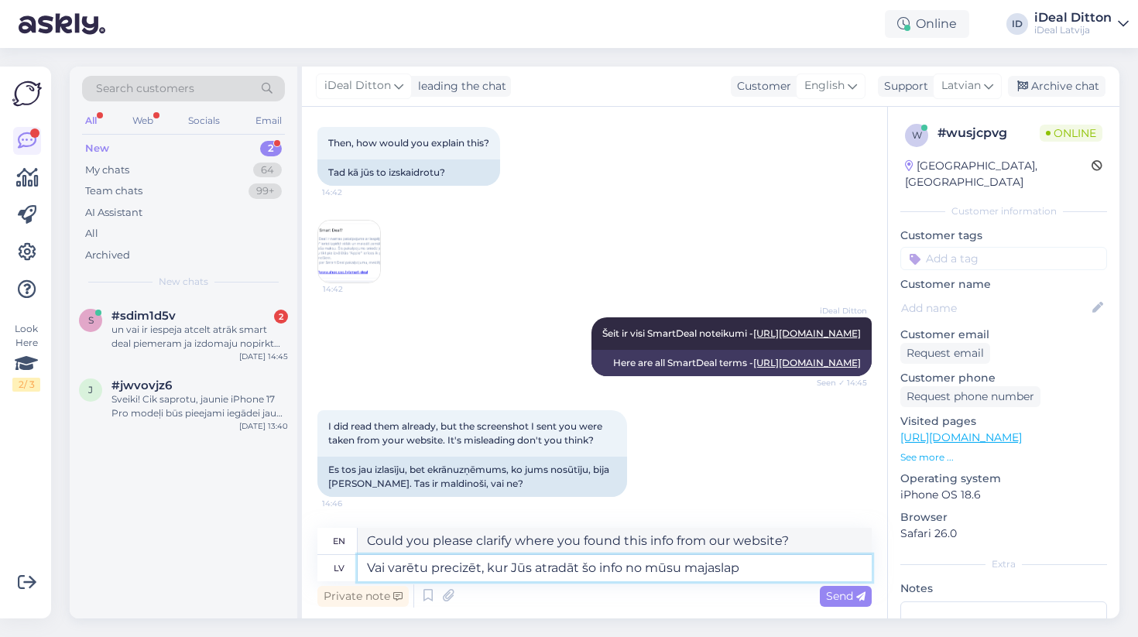
type textarea "Vai varētu precizēt, kur Jūs atradāt šo info no mūsu majaslapa"
type textarea "Could you please clarify where you found this information from our website?"
type textarea "Vai varētu precizēt, kur Jūs atradāt šo info no mūsu majaslapas?"
type textarea "Could you clarify where you found this information from our website?"
type textarea "Vai varētu precizēt, kur Jūs atradāt šo info no mūsu majaslapas? D"
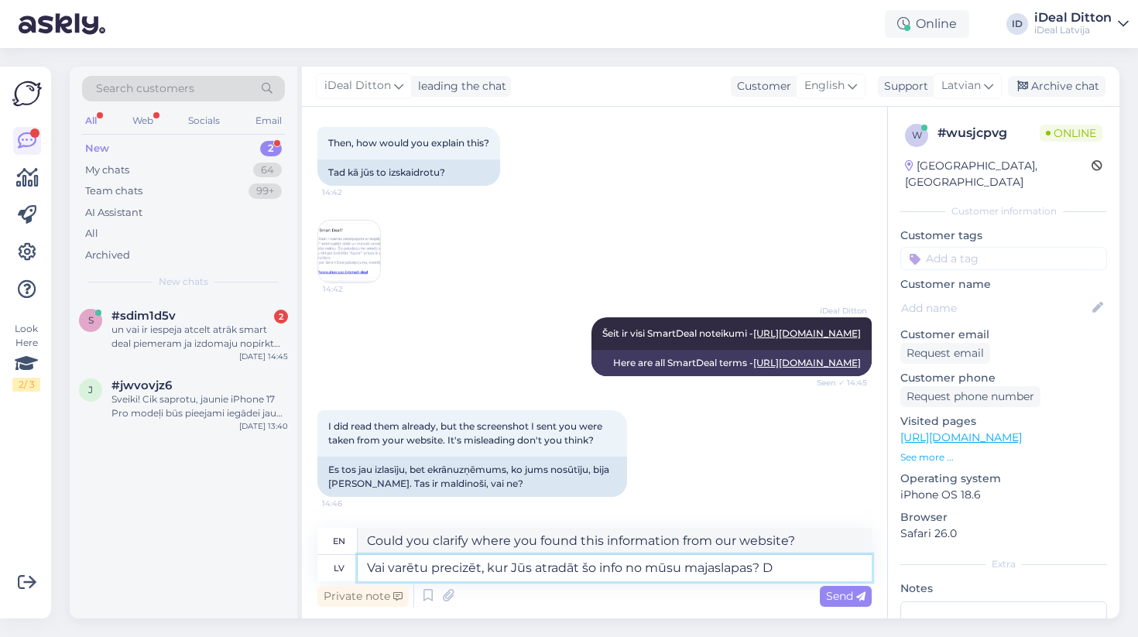
type textarea "Could you please clarify where you found this information from our website? D"
type textarea "Vai varētu precizēt, kur Jūs atradāt šo info no mūsu majaslapas?"
type textarea "Could you clarify where you found this information from our website?"
click at [704, 567] on textarea "Vai varētu precizēt, kur Jūs atradāt šo info no mūsu majaslapas?" at bounding box center [615, 568] width 514 height 26
type textarea "Vai varētu precizēt, kur Jūs atradāt šo info no mūsu mjaslapas?"
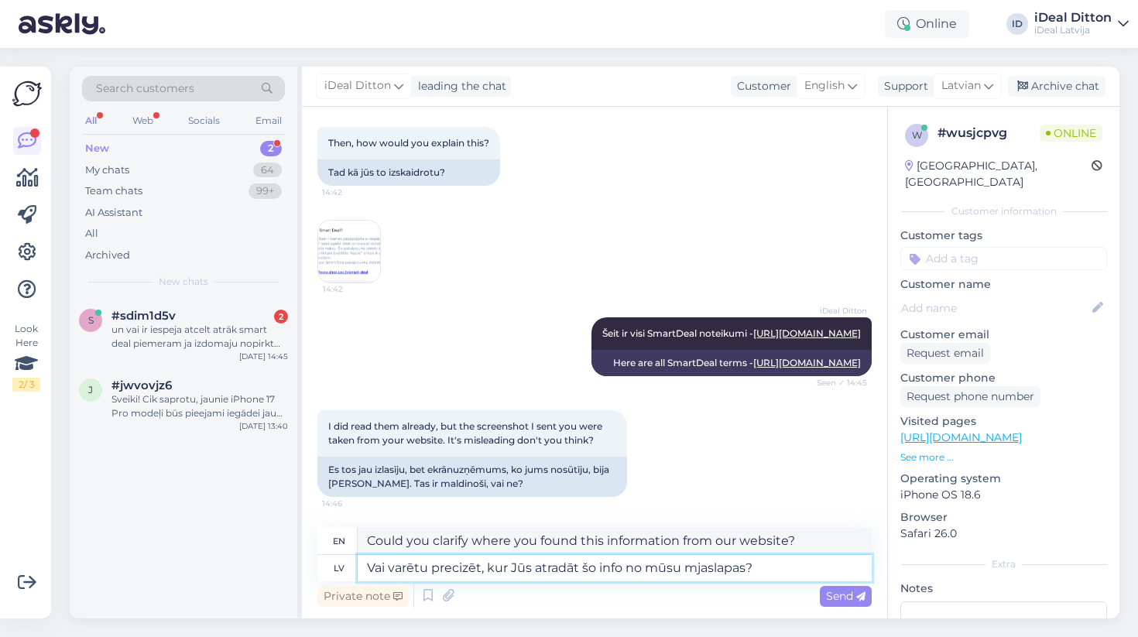
type textarea "Could you clarify where you found this info from our website?"
type textarea "Vai varētu precizēt, kur Jūs atradāt šo info no mūsu mājaslapas?"
type textarea "Could you clarify where you found this information from our website?"
click at [813, 565] on textarea "Vai varētu precizēt, kur Jūs atradāt šo info no mūsu mājaslapas?" at bounding box center [615, 568] width 514 height 26
type textarea "Vai varētu precizēt, kur Jūs atradāt šo info no mūsu mājaslapas? Prefcizēšu in"
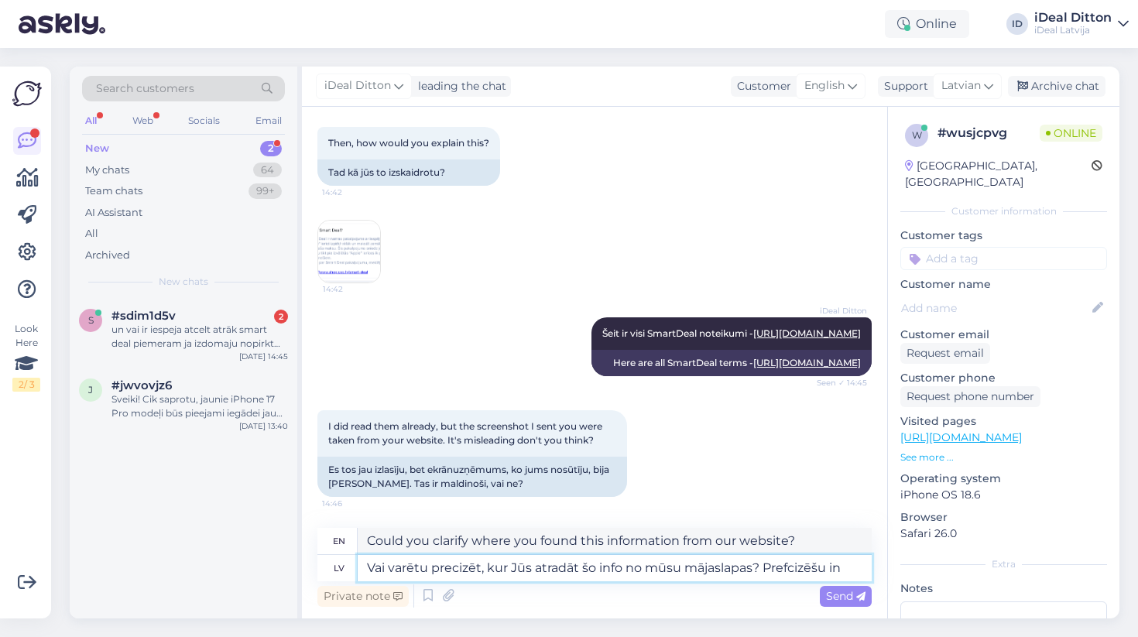
type textarea "Could you please clarify where you found this information from our website? I'l…"
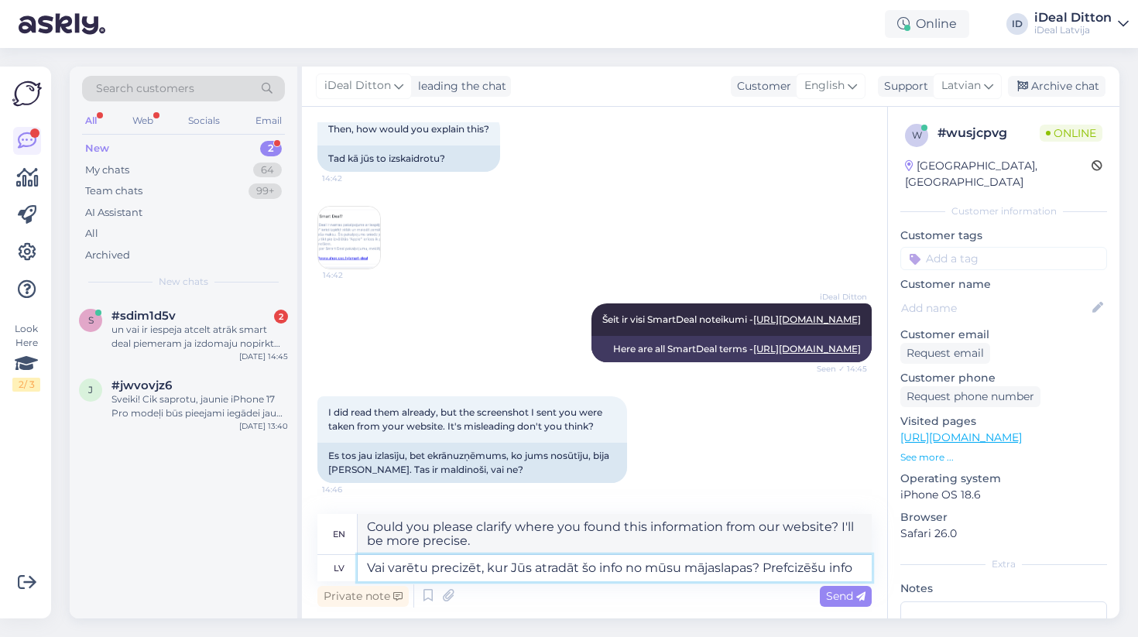
type textarea "Vai varētu precizēt, kur Jūs atradāt šo info no mūsu mājaslapas? Prefcizēšu inf…"
type textarea "Could you please clarify where you found this information from our website? I w…"
click at [793, 564] on textarea "Vai varētu precizēt, kur Jūs atradāt šo info no mūsu mājaslapas? Prefcizēšu inf…" at bounding box center [615, 568] width 514 height 26
type textarea "Vai varētu precizēt, kur Jūs atradāt šo info no mūsu mājaslapas? Precizēšu info!"
type textarea "Could you clarify where you found this information from our website? I'll clari…"
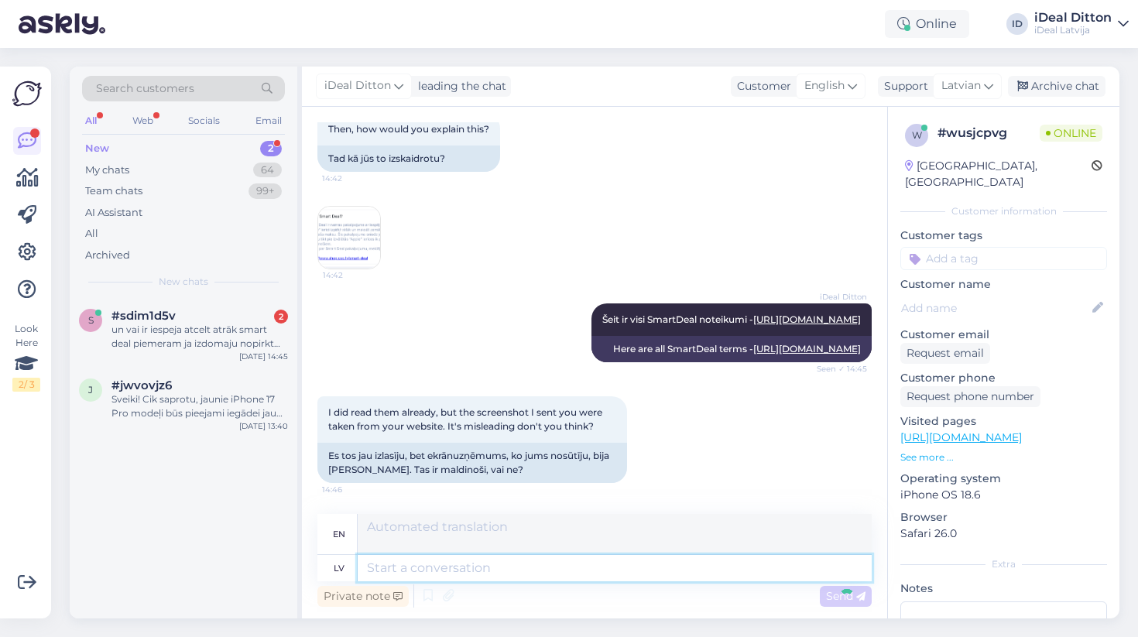
scroll to position [751, 0]
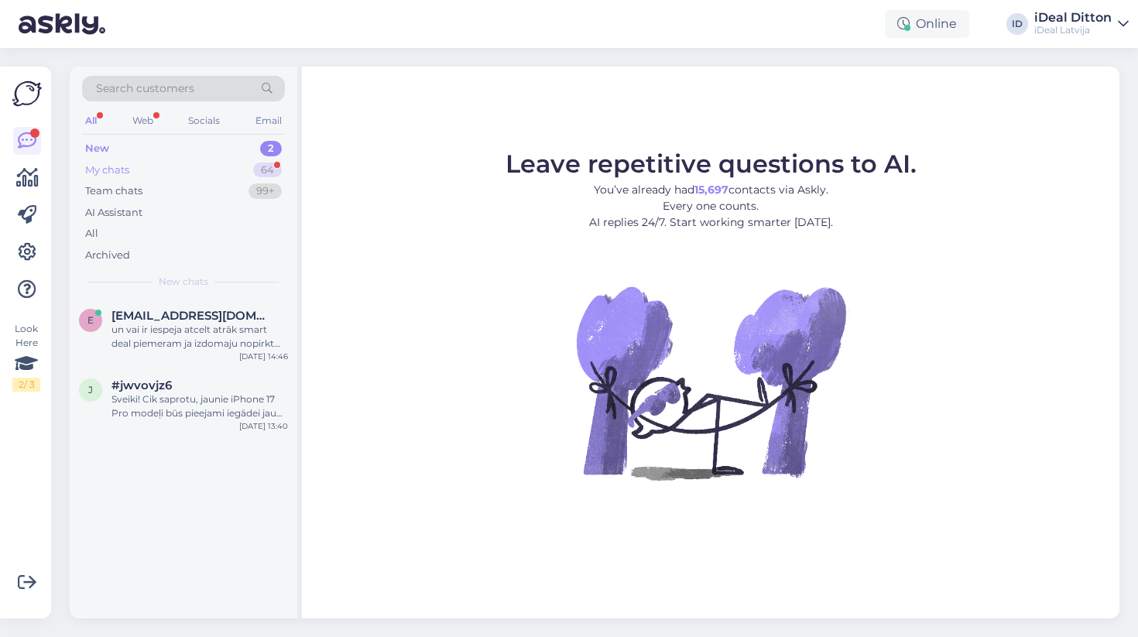
click at [265, 165] on div "64" at bounding box center [267, 170] width 29 height 15
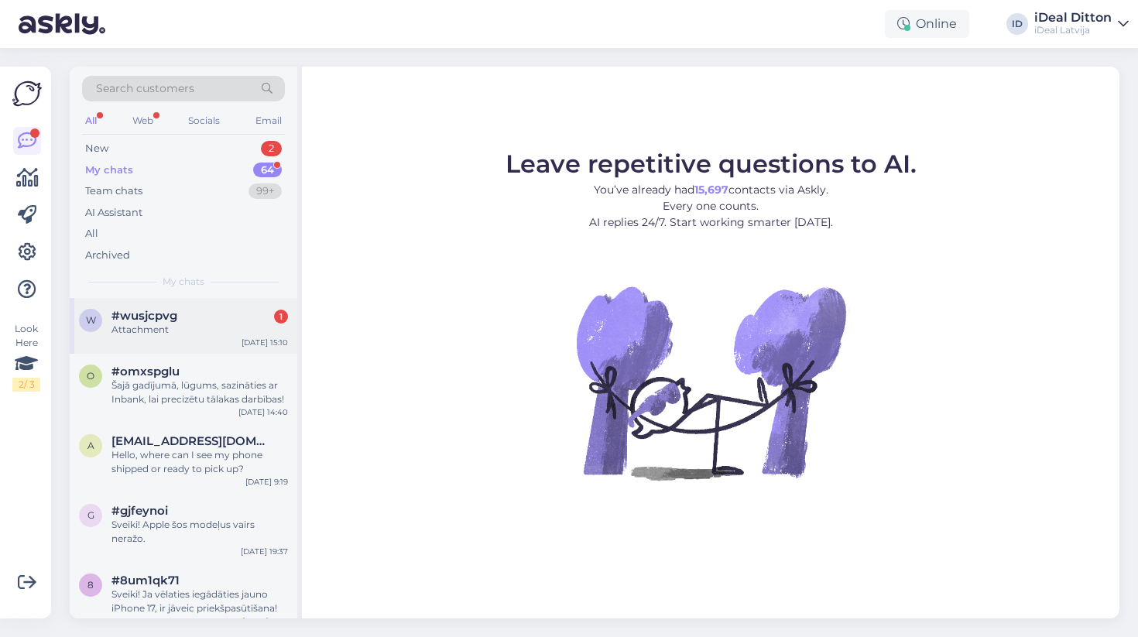
click at [231, 328] on div "Attachment" at bounding box center [199, 330] width 176 height 14
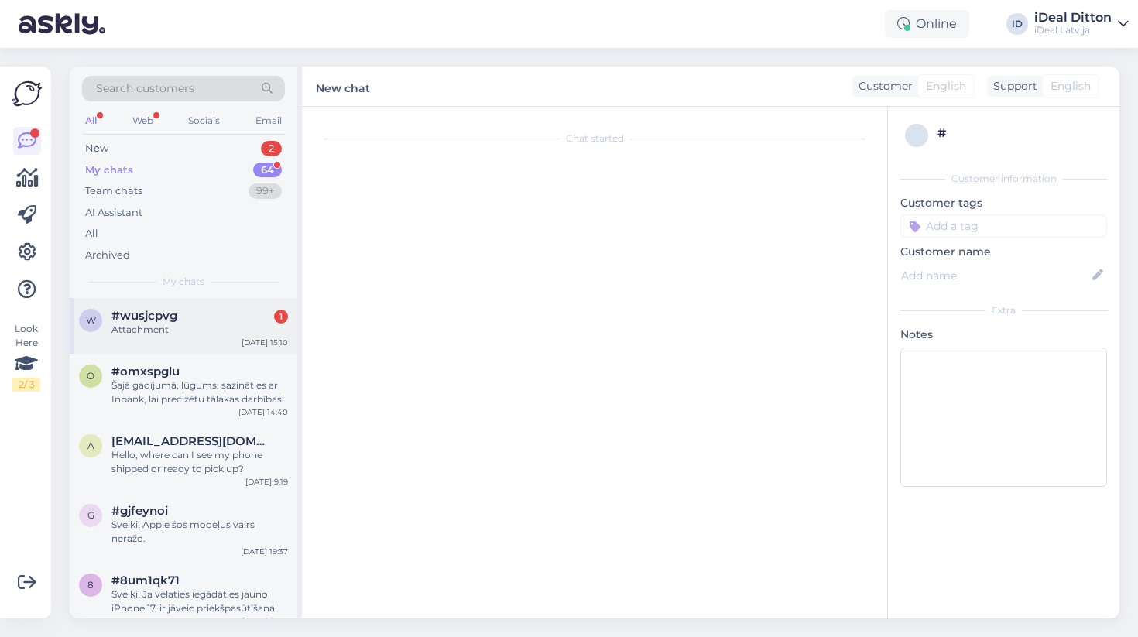
scroll to position [818, 0]
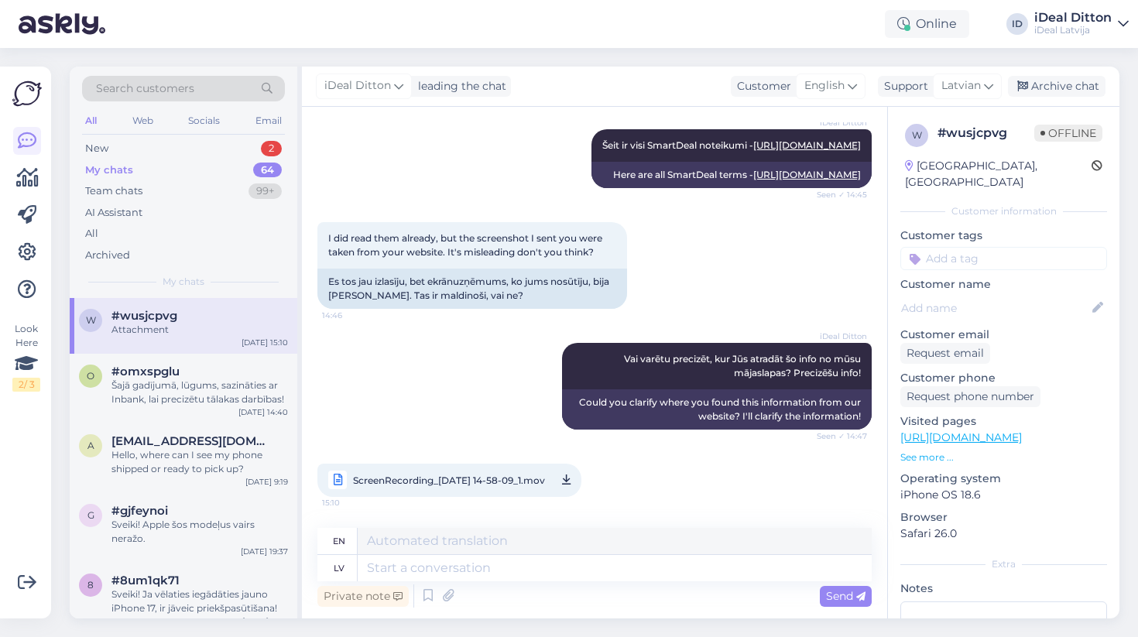
click at [481, 489] on span "ScreenRecording_09-17-2025 14-58-09_1.mov" at bounding box center [449, 480] width 192 height 19
click at [501, 565] on textarea at bounding box center [615, 568] width 514 height 26
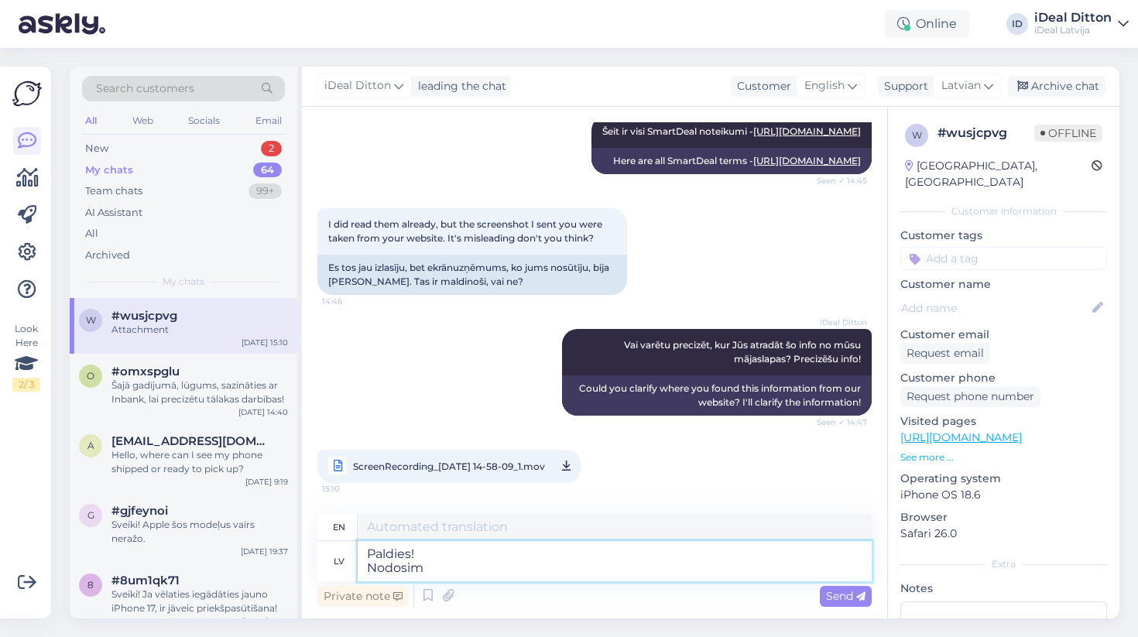
type textarea "Paldies! Nodosim"
type textarea "Thank you! Let's pass it on"
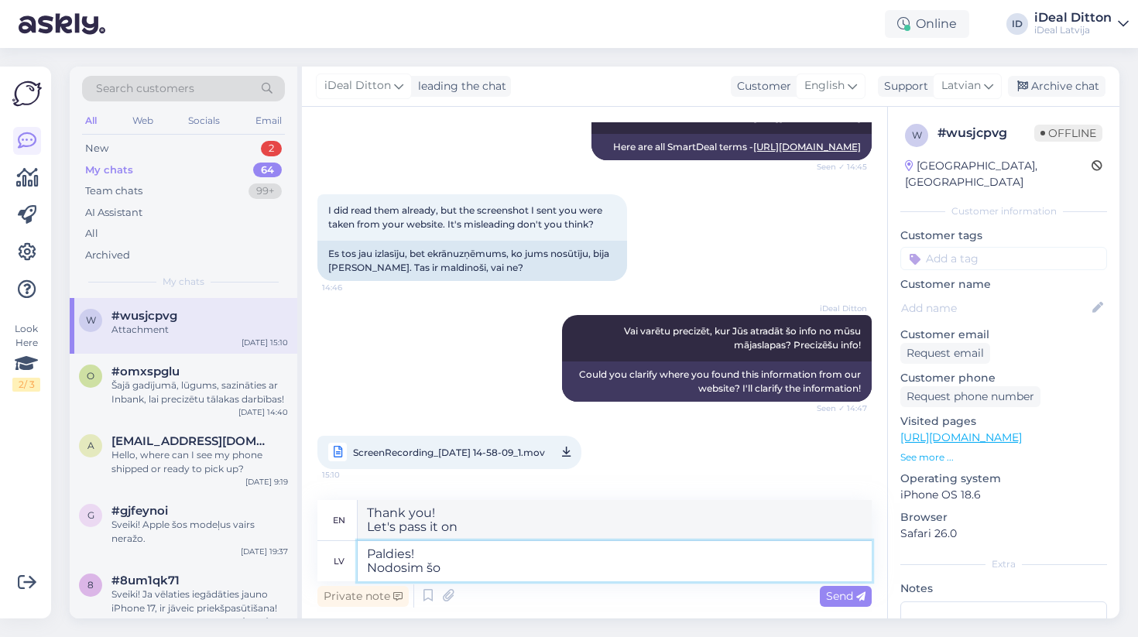
type textarea "Paldies! Nodosim šo i"
type textarea "Thank you! Let's pass this on"
type textarea "Paldies! Nodosim šo info"
type textarea "Thank you! We will pass this info on."
type textarea "Paldies! Nodosim šo info atbildīgam"
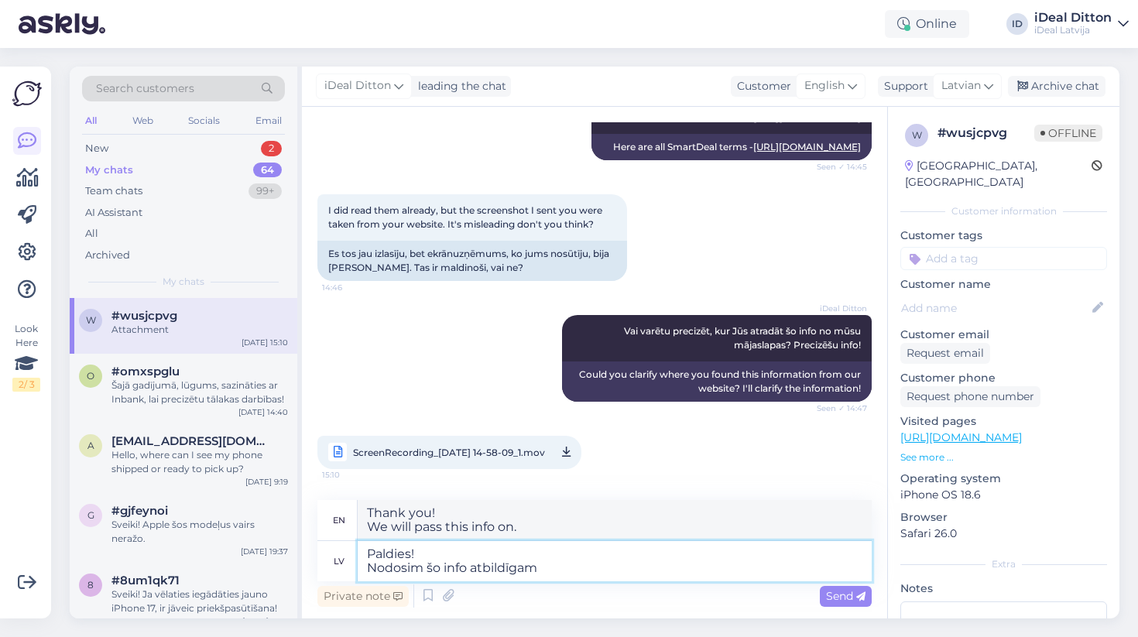
type textarea "Thank you! We will pass this info on to the person in charge."
type textarea "Paldies! Nodosim šo info atbildīgam par m"
type textarea "Thank you! We will pass this info on to the person responsible for"
type textarea "Paldies! Nodosim šo info atbildīgam par mājaslpatu u"
type textarea "Thank you! We will pass this info on to the website administrator."
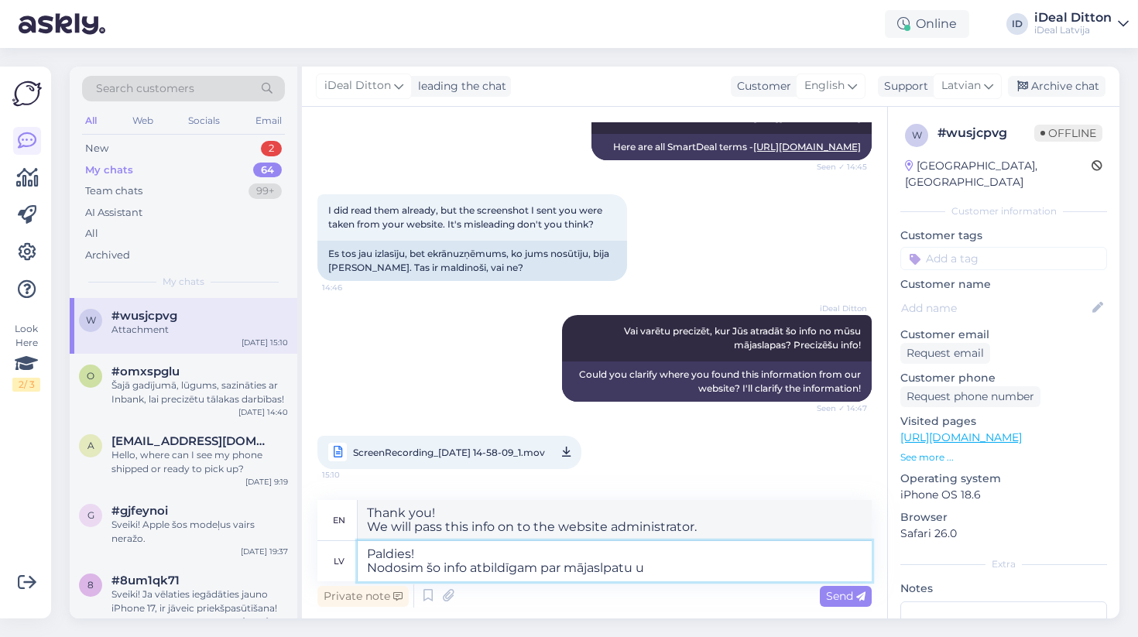
type textarea "Paldies! Nodosim šo info atbildīgam par mājaslpatu un"
type textarea "Thank you! We will pass this info on to the website manager and"
click at [620, 572] on textarea "Paldies! Nodosim šo info atbildīgam par mājaslpatu un" at bounding box center [615, 561] width 514 height 40
type textarea "Paldies! Nodosim šo info atbildīgam par mājaslaptu un"
click at [626, 564] on textarea "Paldies! Nodosim šo info atbildīgam par mājaslaptu un" at bounding box center [615, 561] width 514 height 40
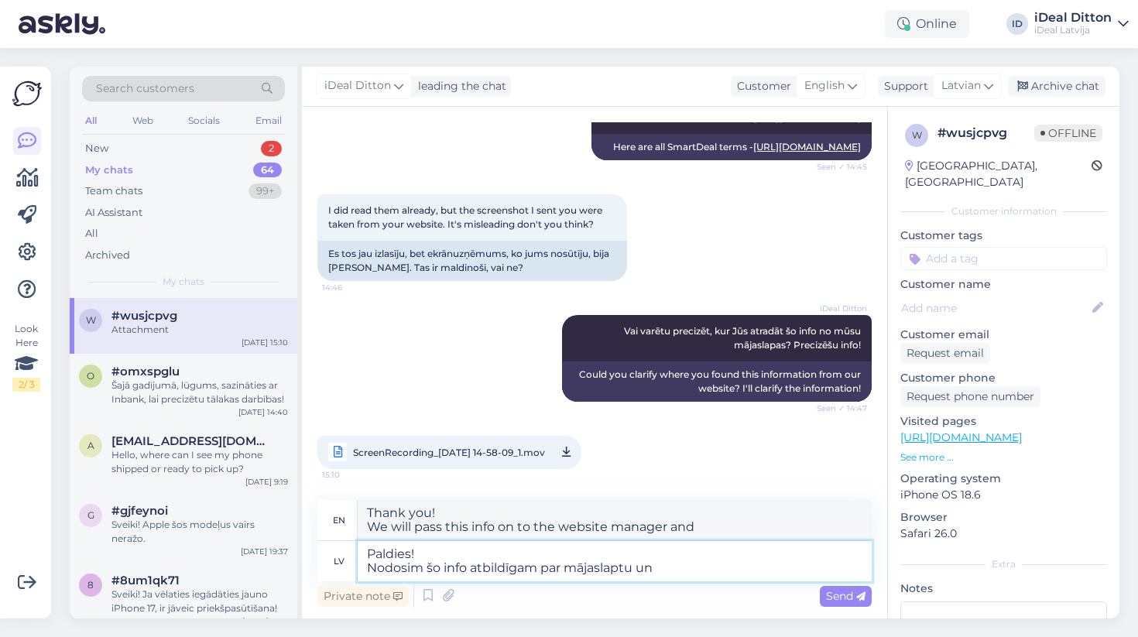
type textarea "Thank you! We will pass this info on to the person responsible for the website …"
click at [677, 574] on textarea "Paldies! Nodosim šo info atbildīgam par mājaslapu un" at bounding box center [615, 561] width 514 height 40
type textarea "Paldies! Nodosim šo info atbildīgam par mājaslapu un precizēšim info"
type textarea "Thank you! We will pass this information on to the person responsible for the w…"
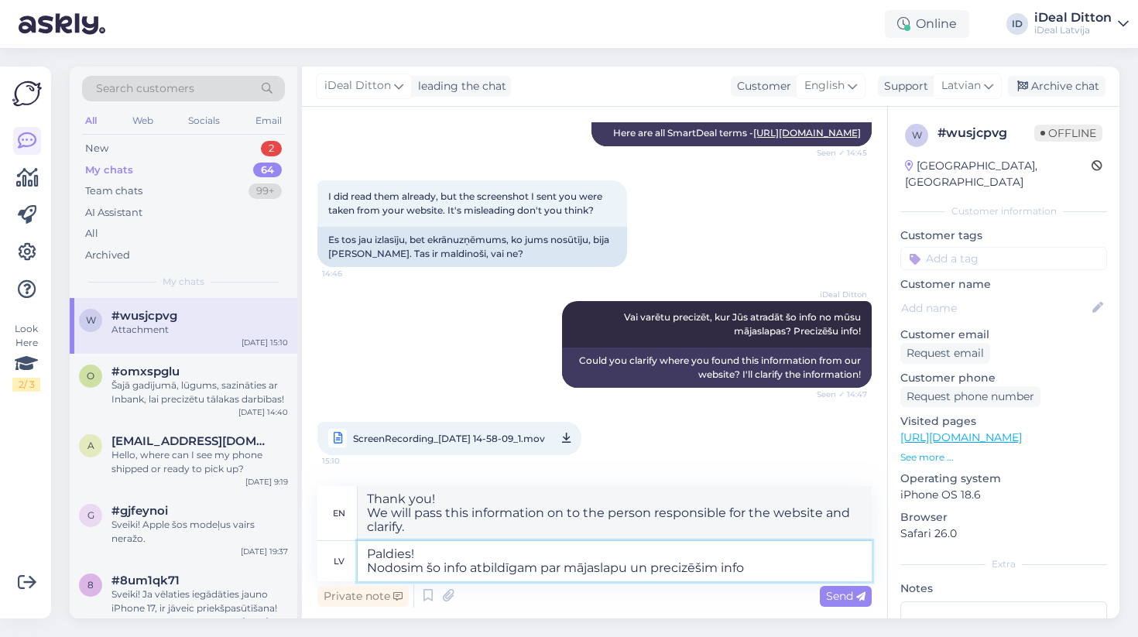
type textarea "Paldies! Nodosim šo info atbildīgam par mājaslapu un precizēšim info."
type textarea "Thank you! We will pass this information on to the person responsible for the w…"
click at [704, 567] on textarea "Paldies! Nodosim šo info atbildīgam par mājaslapu un precizēšim info." at bounding box center [615, 561] width 514 height 40
type textarea "Paldies! Nodosim šo info atbildīgam par mājaslapu un precizēsim info."
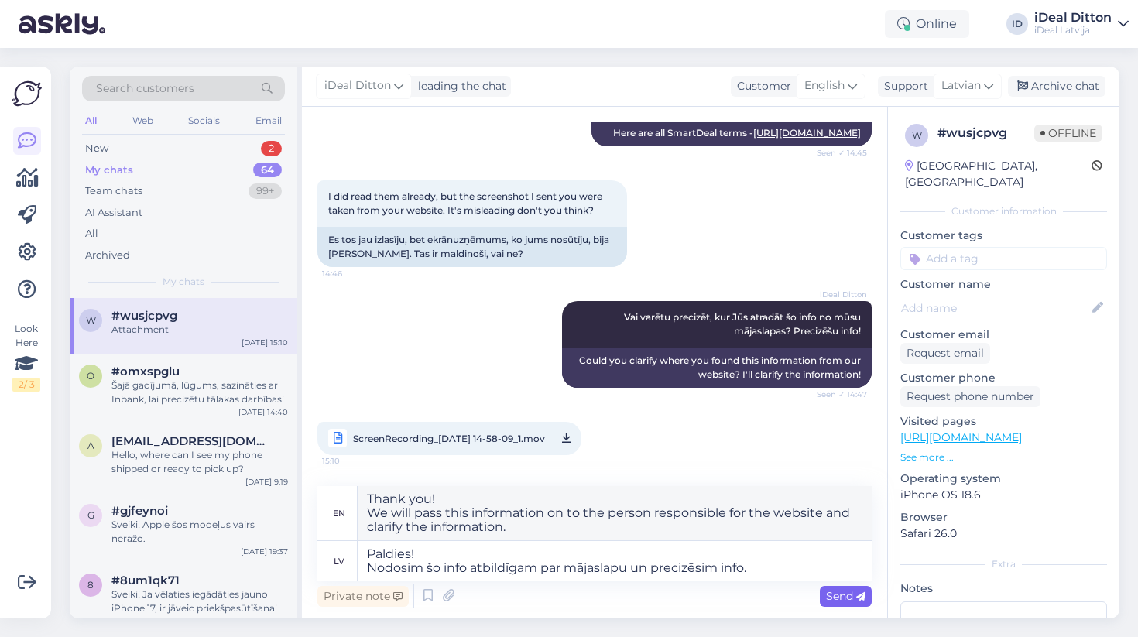
click at [842, 586] on div "Send" at bounding box center [846, 596] width 52 height 21
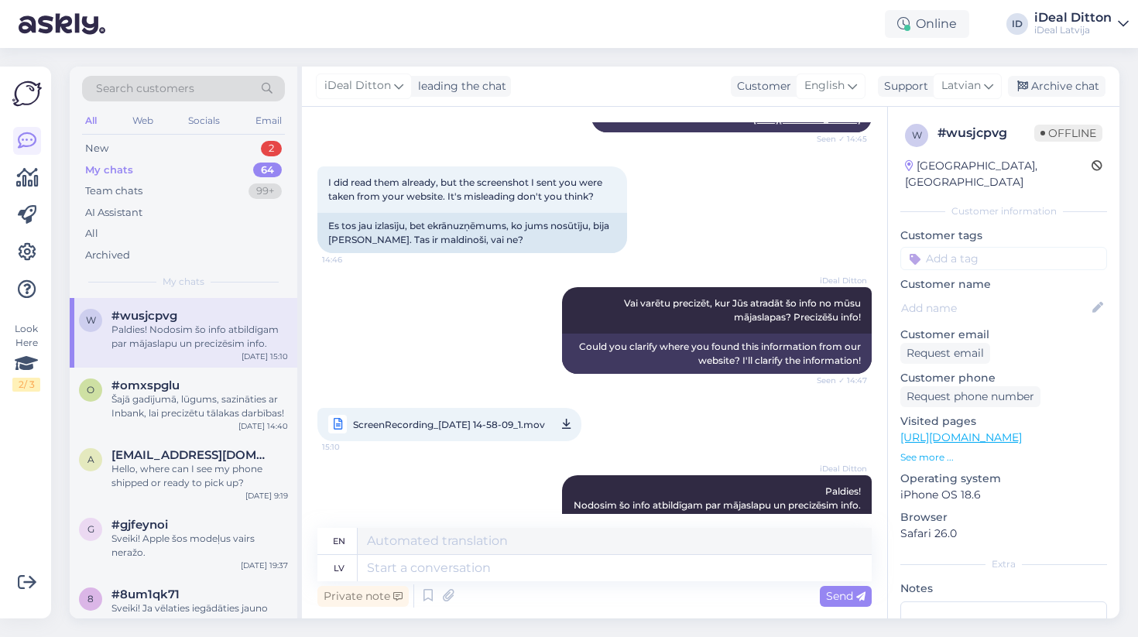
scroll to position [967, 0]
